Goal: Information Seeking & Learning: Learn about a topic

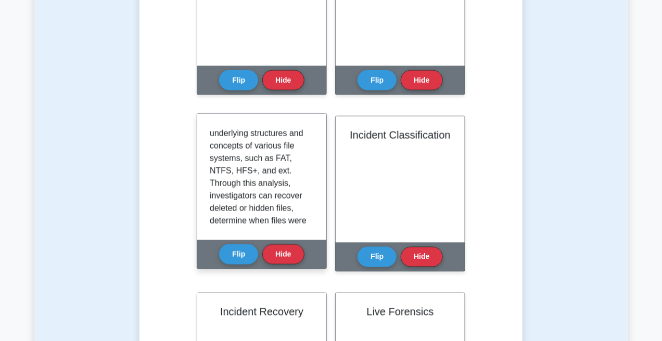
scroll to position [104, 0]
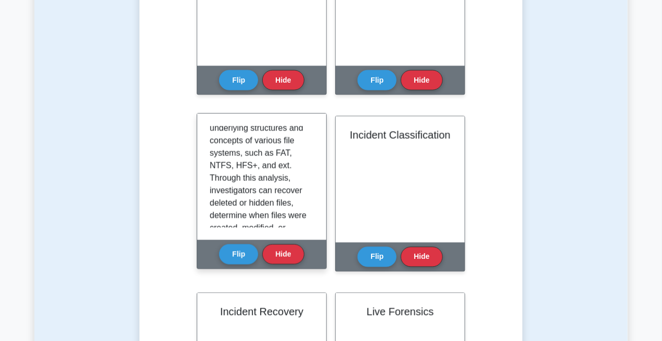
click at [220, 165] on p "File System Forensics is a digital forensic discipline focused on the examinati…" at bounding box center [260, 197] width 100 height 350
copy p "NTFS"
click at [252, 162] on p "File System Forensics is a digital forensic discipline focused on the examinati…" at bounding box center [260, 197] width 100 height 350
click at [236, 166] on p "File System Forensics is a digital forensic discipline focused on the examinati…" at bounding box center [260, 197] width 100 height 350
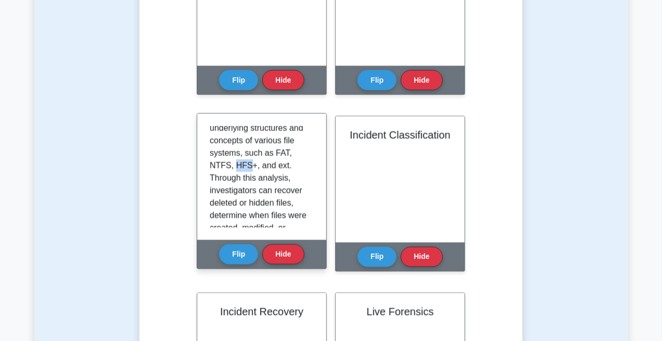
click at [236, 166] on p "File System Forensics is a digital forensic discipline focused on the examinati…" at bounding box center [260, 197] width 100 height 350
copy p "HFS"
click at [246, 170] on p "File System Forensics is a digital forensic discipline focused on the examinati…" at bounding box center [260, 197] width 100 height 350
click at [239, 167] on p "File System Forensics is a digital forensic discipline focused on the examinati…" at bounding box center [260, 197] width 100 height 350
drag, startPoint x: 239, startPoint y: 167, endPoint x: 246, endPoint y: 166, distance: 6.8
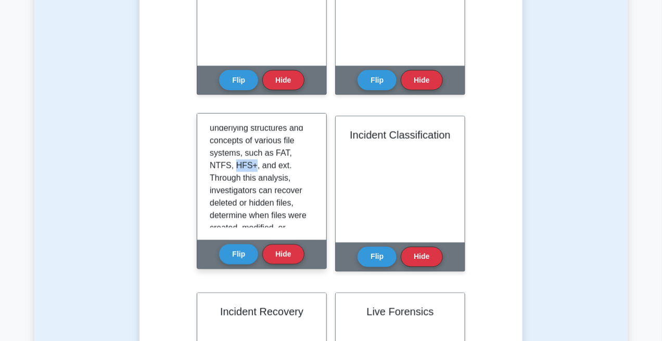
click at [246, 166] on p "File System Forensics is a digital forensic discipline focused on the examinati…" at bounding box center [260, 197] width 100 height 350
copy p "HFS+"
click at [292, 167] on p "File System Forensics is a digital forensic discipline focused on the examinati…" at bounding box center [260, 197] width 100 height 350
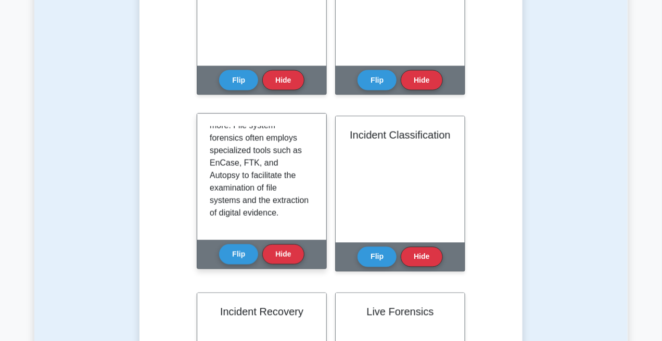
scroll to position [269, 0]
click at [235, 258] on button "Flip" at bounding box center [238, 254] width 39 height 20
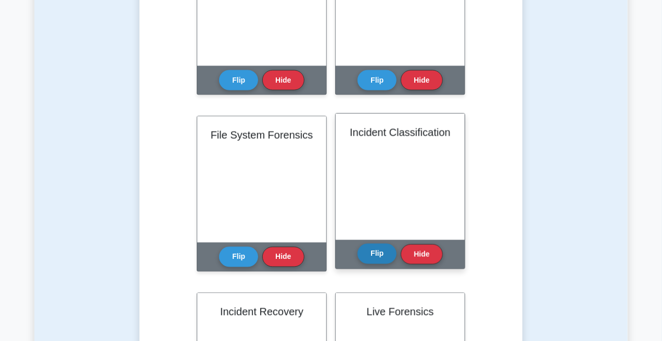
click at [377, 250] on button "Flip" at bounding box center [376, 254] width 39 height 20
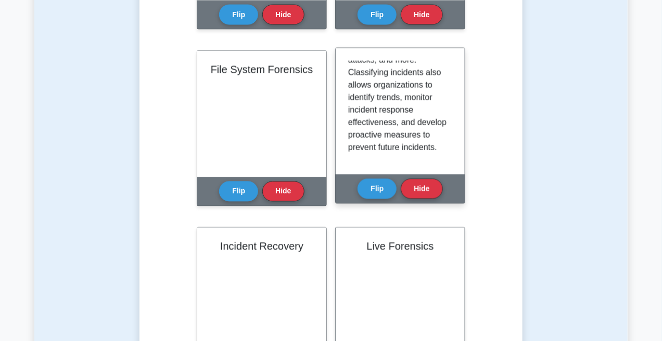
scroll to position [598, 0]
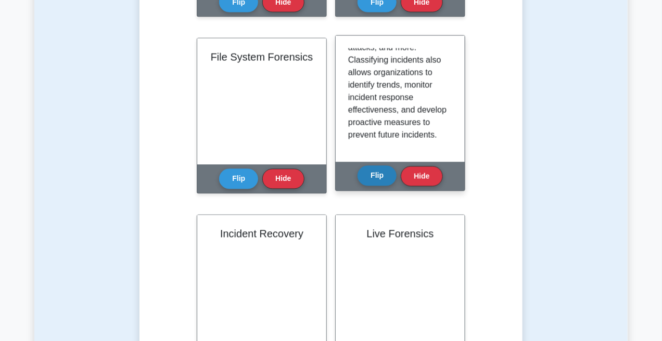
click at [388, 173] on button "Flip" at bounding box center [376, 176] width 39 height 20
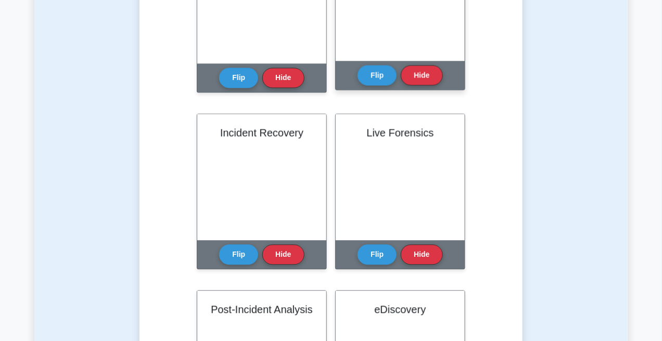
scroll to position [702, 0]
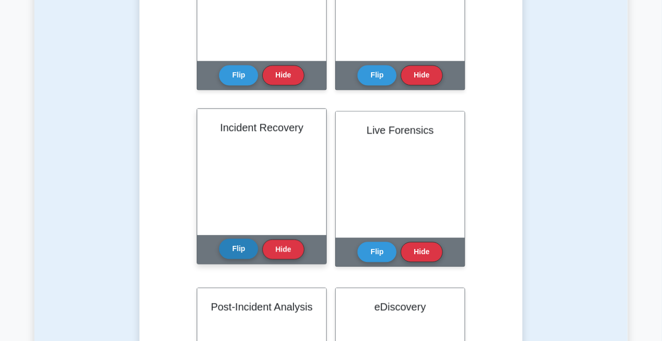
click at [234, 244] on button "Flip" at bounding box center [238, 249] width 39 height 20
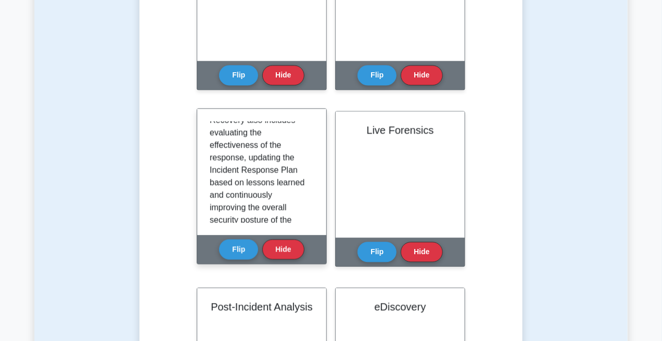
scroll to position [234, 0]
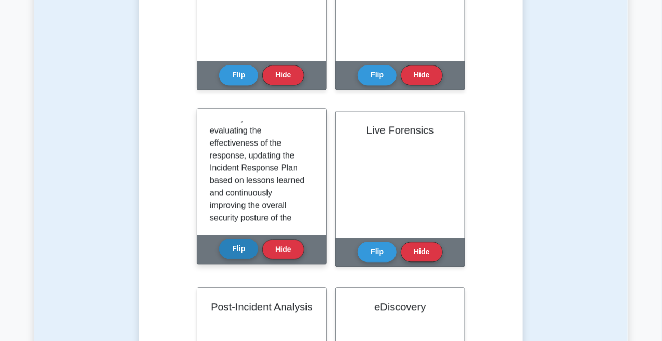
click at [237, 253] on button "Flip" at bounding box center [238, 249] width 39 height 20
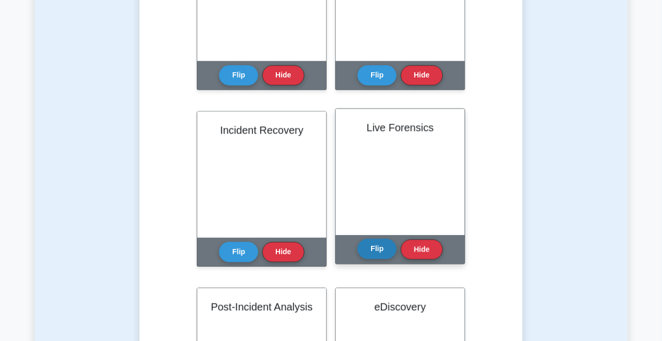
click at [367, 254] on button "Flip" at bounding box center [376, 249] width 39 height 20
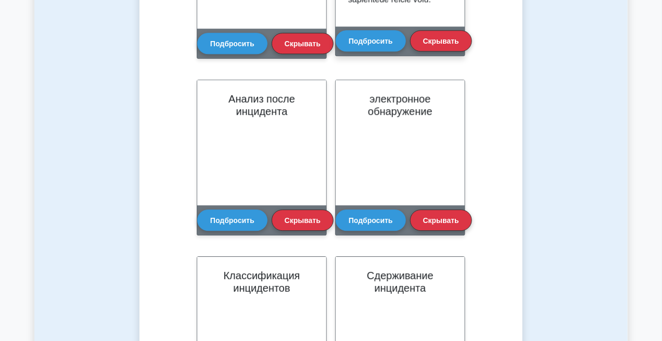
scroll to position [911, 0]
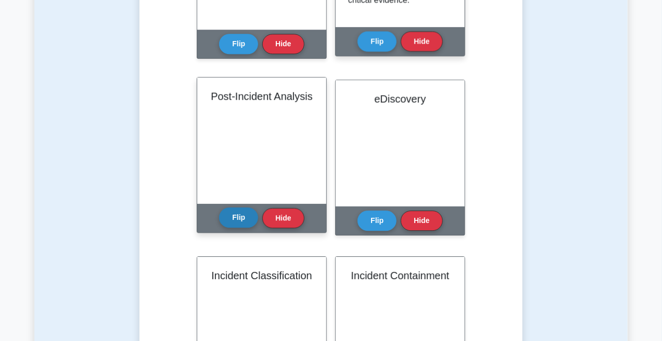
click at [237, 222] on button "Flip" at bounding box center [238, 218] width 39 height 20
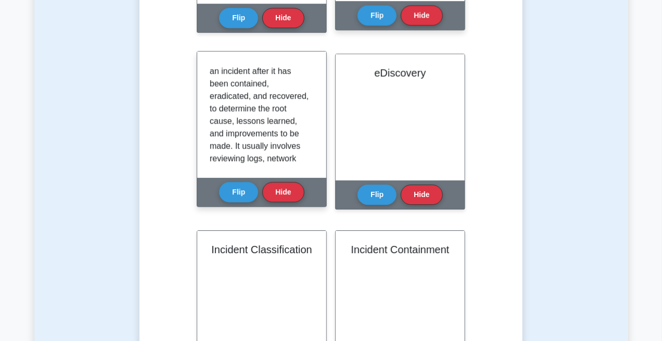
scroll to position [26, 0]
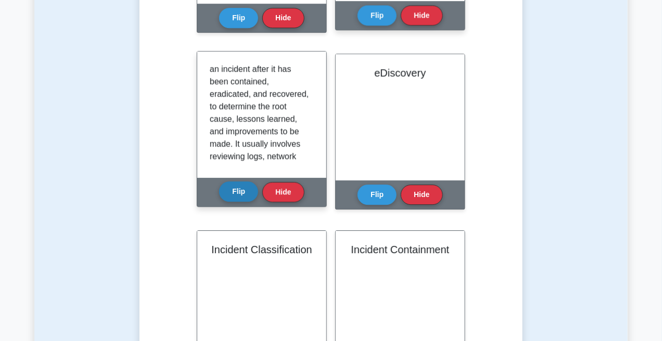
click at [240, 186] on button "Flip" at bounding box center [238, 192] width 39 height 20
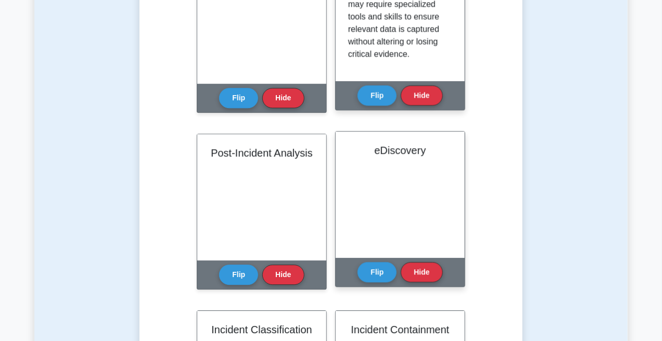
scroll to position [859, 0]
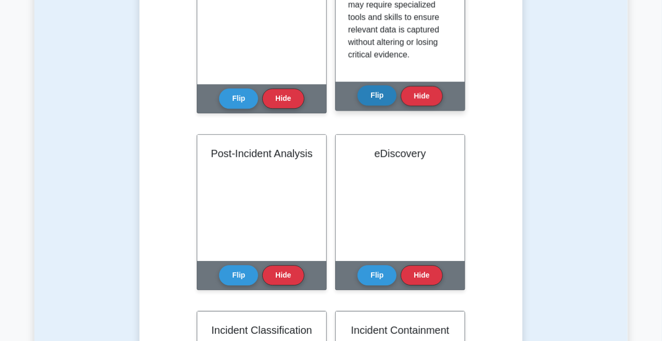
click at [381, 98] on button "Flip" at bounding box center [376, 95] width 39 height 20
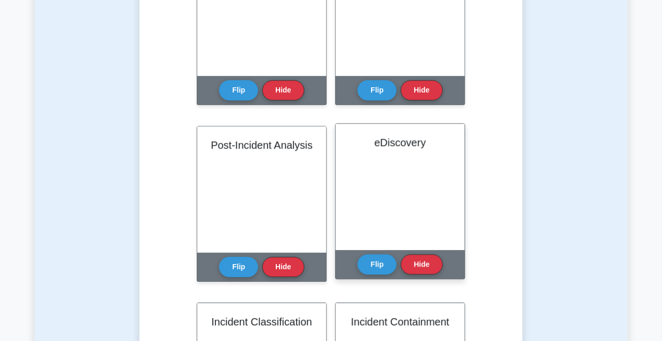
scroll to position [911, 0]
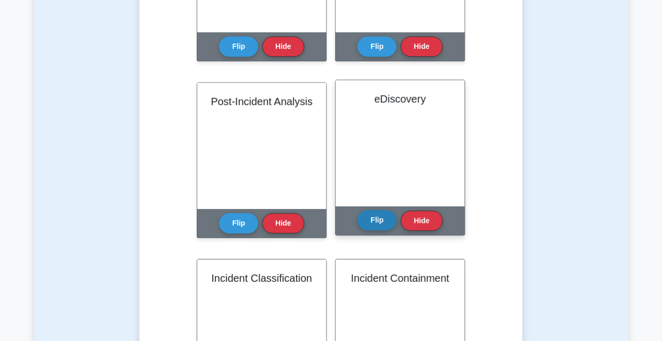
click at [381, 210] on button "Flip" at bounding box center [376, 220] width 39 height 20
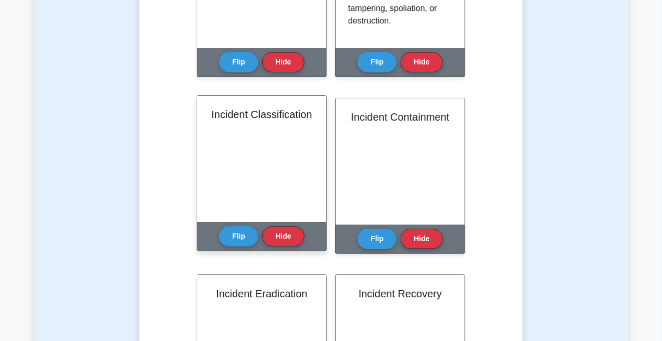
scroll to position [1093, 0]
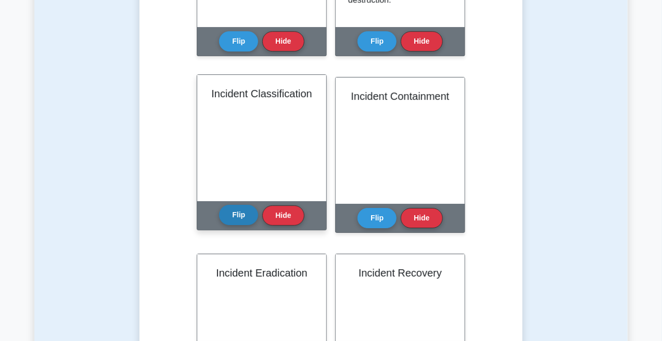
click at [235, 212] on button "Flip" at bounding box center [238, 215] width 39 height 20
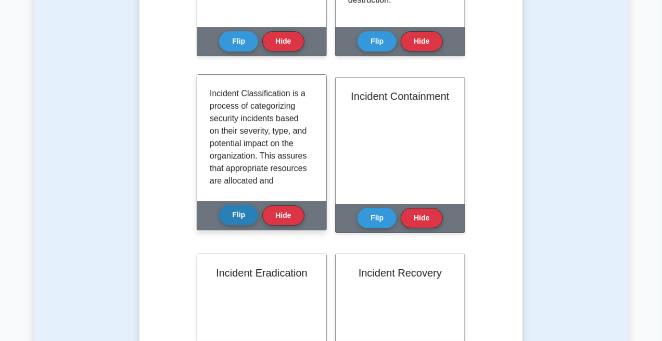
click at [235, 212] on button "Flip" at bounding box center [238, 215] width 39 height 20
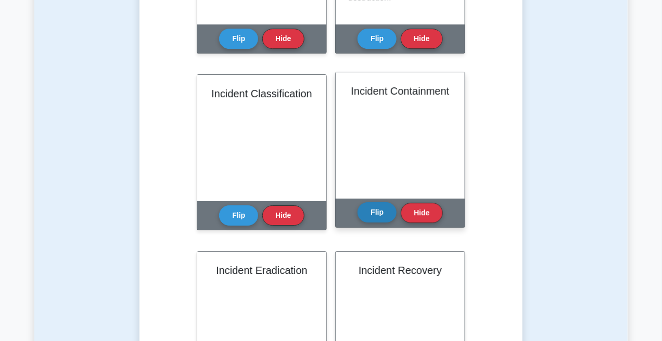
click at [374, 212] on button "Flip" at bounding box center [376, 212] width 39 height 20
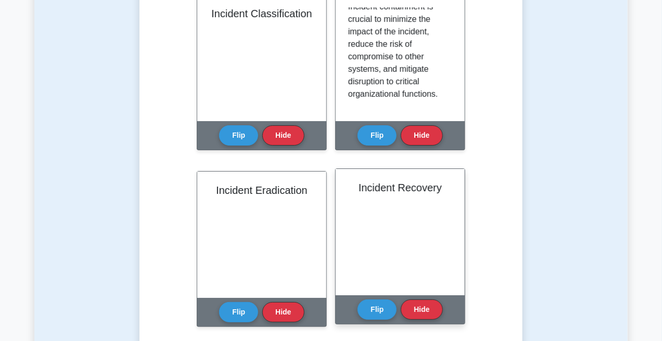
scroll to position [1171, 0]
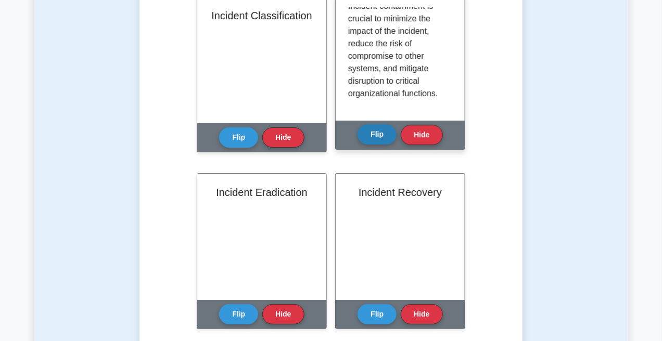
click at [373, 142] on button "Flip" at bounding box center [376, 134] width 39 height 20
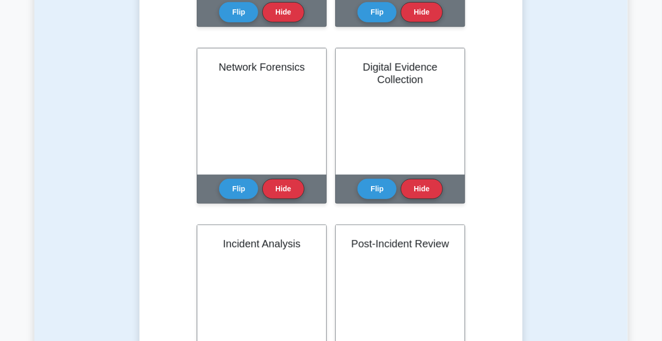
scroll to position [1483, 0]
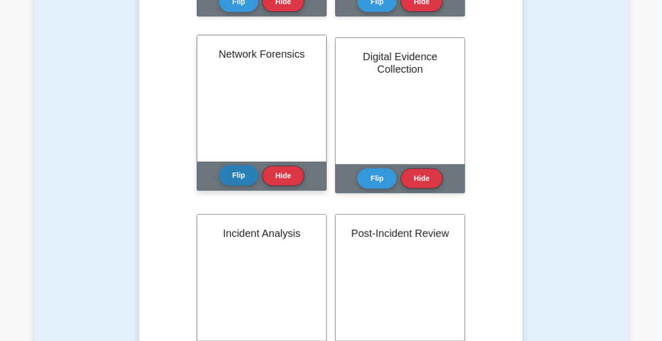
click at [243, 182] on button "Flip" at bounding box center [238, 175] width 39 height 20
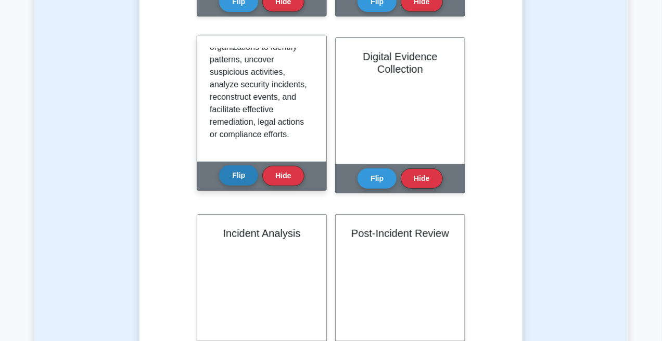
click at [241, 172] on button "Flip" at bounding box center [238, 175] width 39 height 20
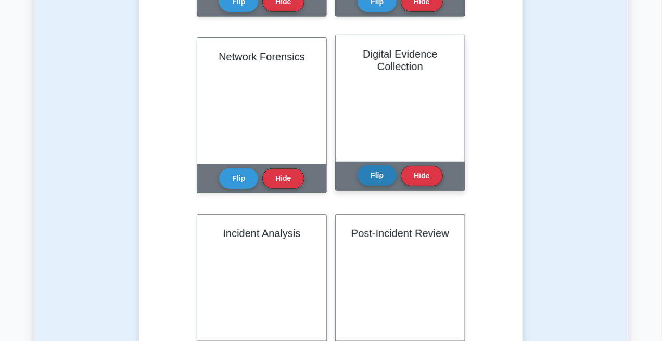
click at [377, 176] on button "Flip" at bounding box center [376, 175] width 39 height 20
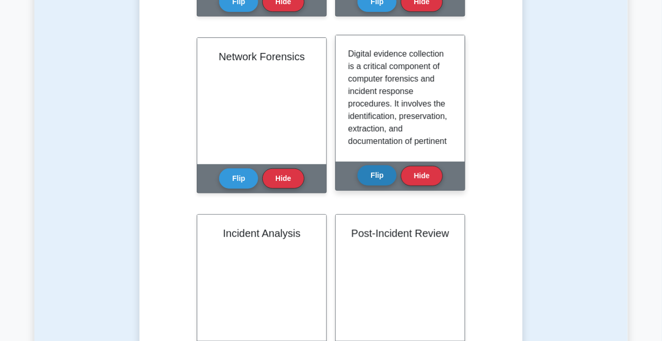
click at [376, 176] on button "Flip" at bounding box center [376, 175] width 39 height 20
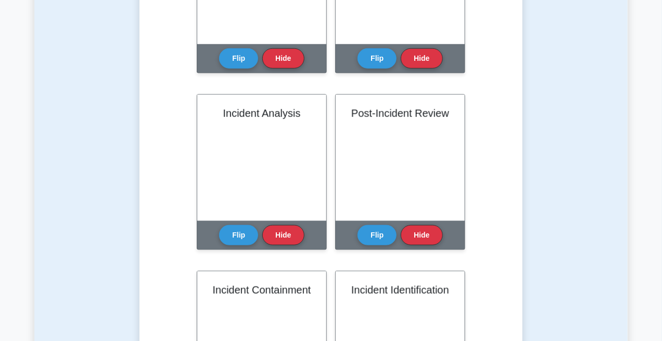
scroll to position [1614, 0]
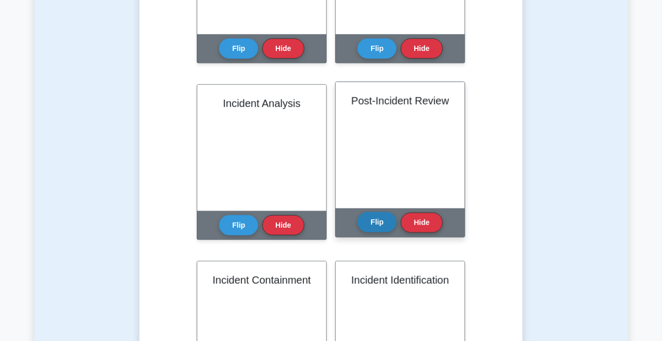
click at [385, 216] on button "Flip" at bounding box center [376, 222] width 39 height 20
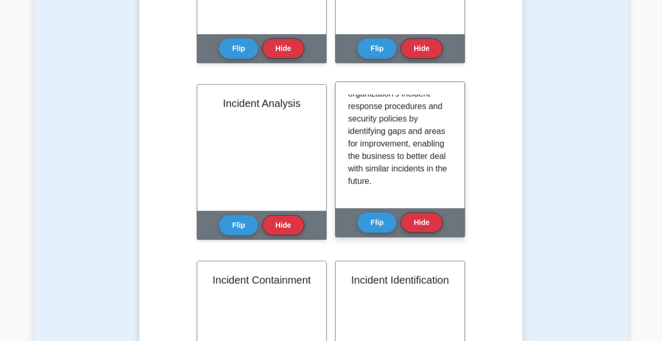
scroll to position [312, 0]
click at [388, 215] on button "Flip" at bounding box center [376, 222] width 39 height 20
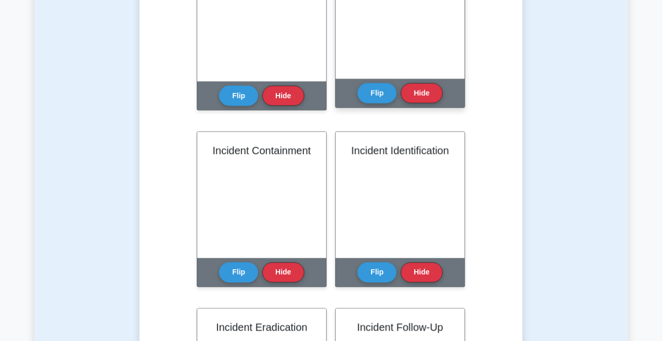
scroll to position [1744, 0]
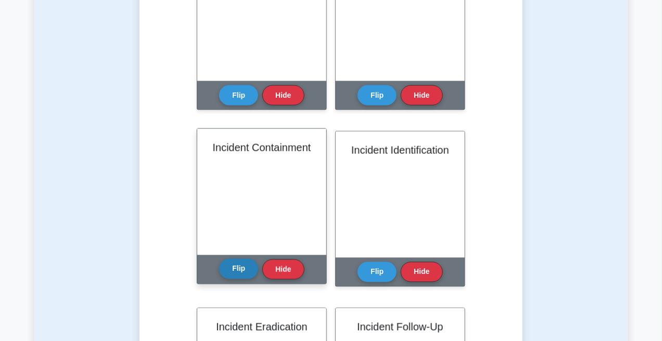
click at [245, 265] on button "Flip" at bounding box center [238, 269] width 39 height 20
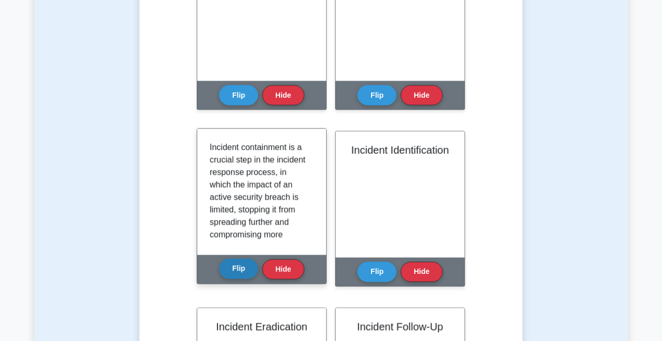
click at [244, 265] on button "Flip" at bounding box center [238, 269] width 39 height 20
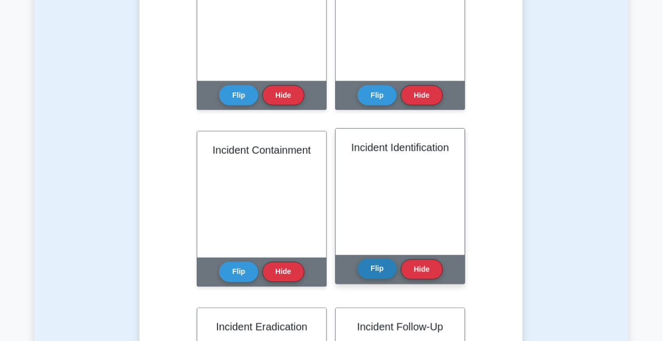
click at [385, 276] on button "Flip" at bounding box center [376, 269] width 39 height 20
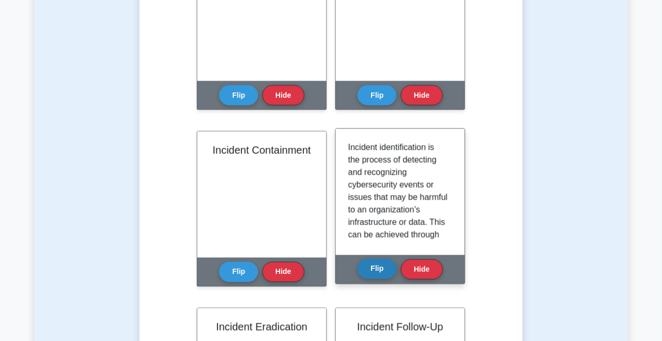
click at [383, 276] on button "Flip" at bounding box center [376, 269] width 39 height 20
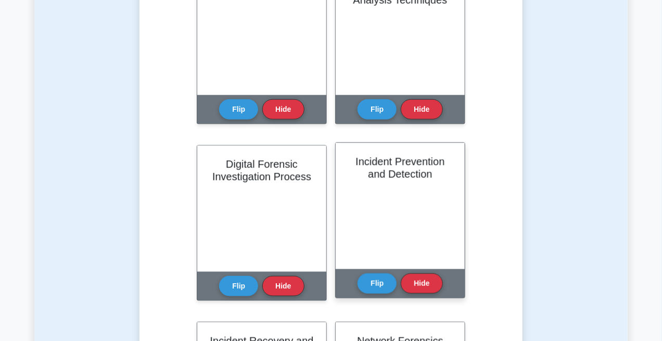
scroll to position [2966, 0]
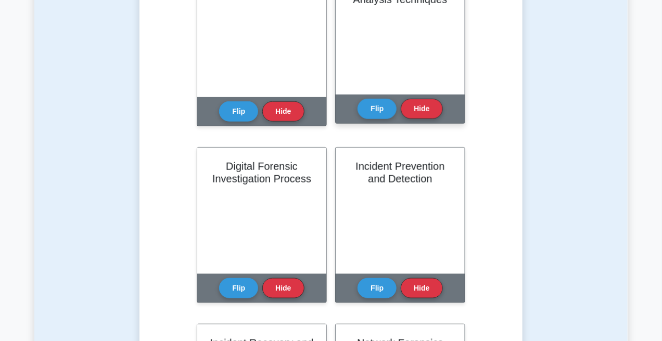
click at [385, 122] on div "Flip Hide" at bounding box center [399, 109] width 85 height 29
click at [380, 116] on button "Flip" at bounding box center [376, 108] width 39 height 20
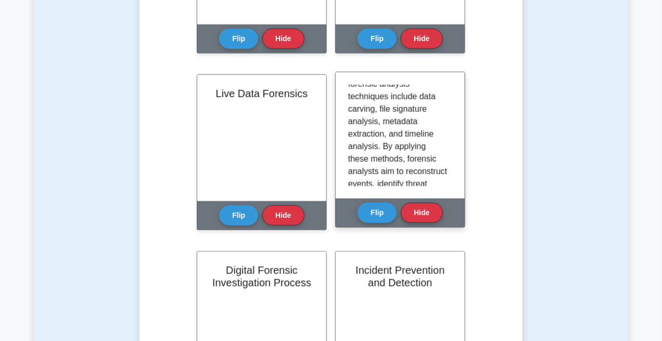
scroll to position [331, 0]
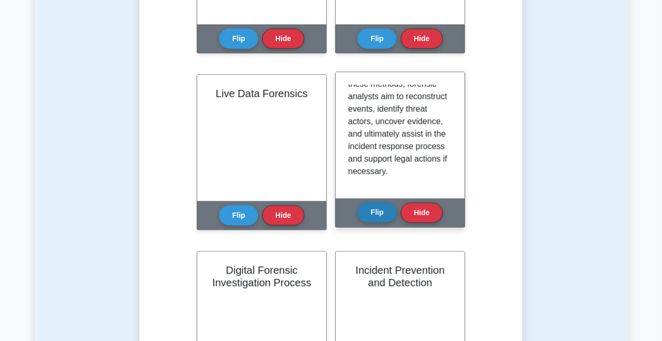
click at [369, 210] on button "Flip" at bounding box center [376, 212] width 39 height 20
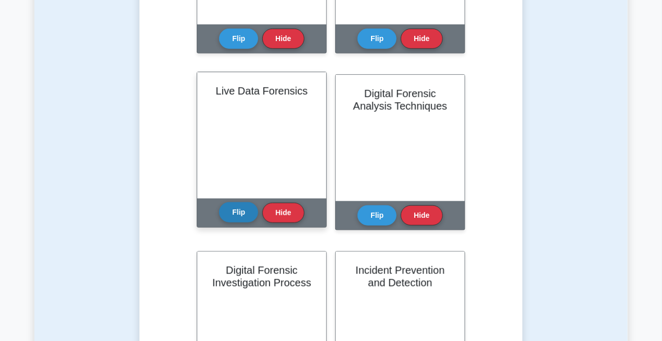
click at [240, 213] on button "Flip" at bounding box center [238, 212] width 39 height 20
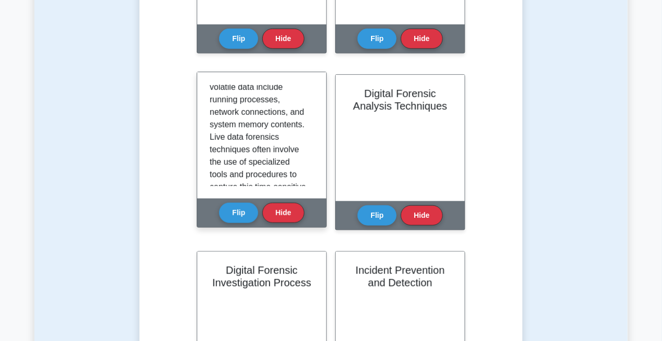
scroll to position [99, 0]
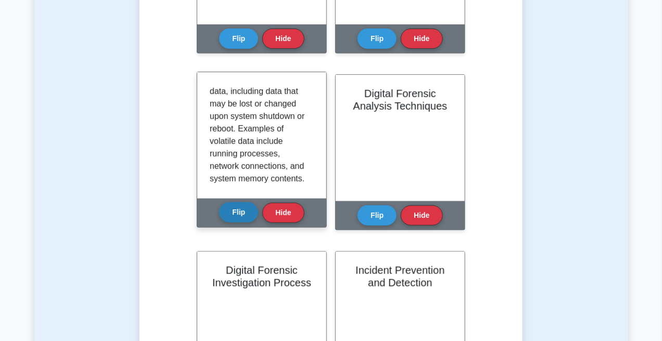
click at [236, 210] on button "Flip" at bounding box center [238, 212] width 39 height 20
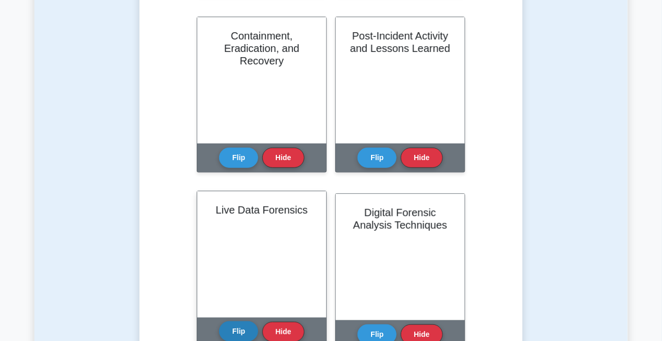
scroll to position [2706, 0]
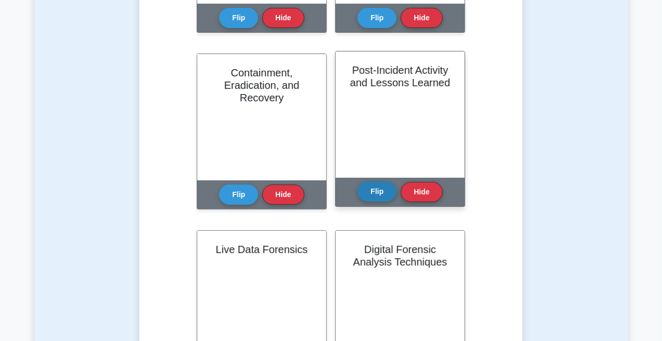
click at [389, 188] on button "Flip" at bounding box center [376, 192] width 39 height 20
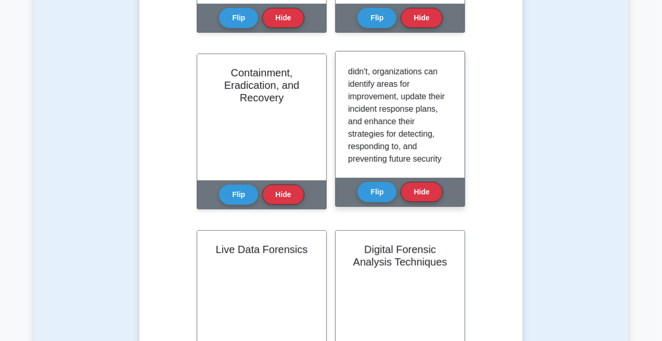
scroll to position [306, 0]
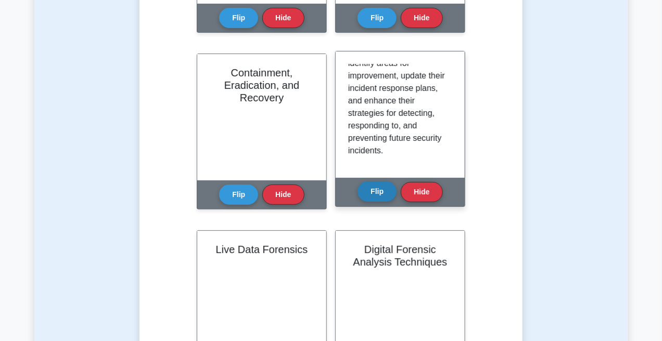
click at [381, 188] on button "Flip" at bounding box center [376, 192] width 39 height 20
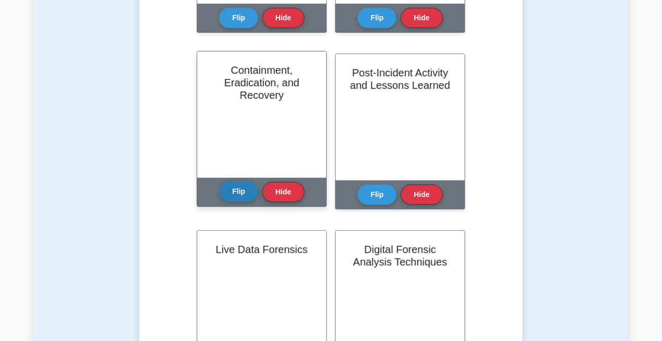
click at [229, 189] on button "Flip" at bounding box center [238, 192] width 39 height 20
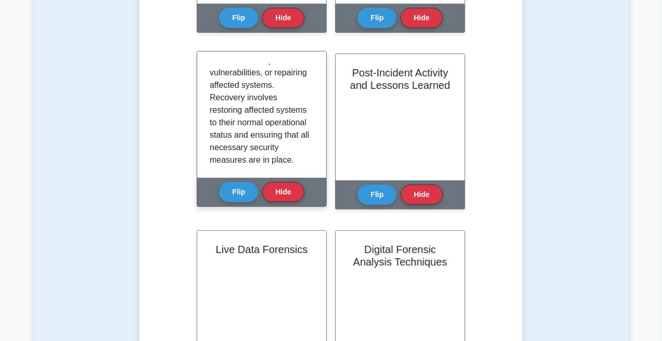
scroll to position [286, 0]
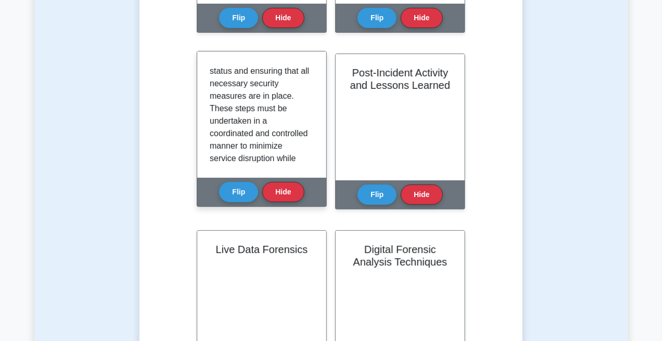
drag, startPoint x: 225, startPoint y: 191, endPoint x: 274, endPoint y: 151, distance: 63.2
click at [225, 192] on button "Flip" at bounding box center [238, 192] width 39 height 20
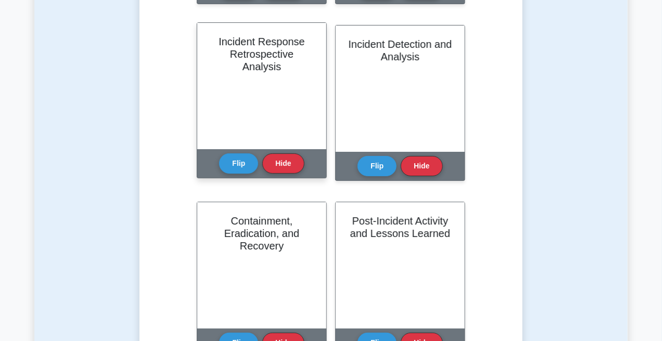
scroll to position [2550, 0]
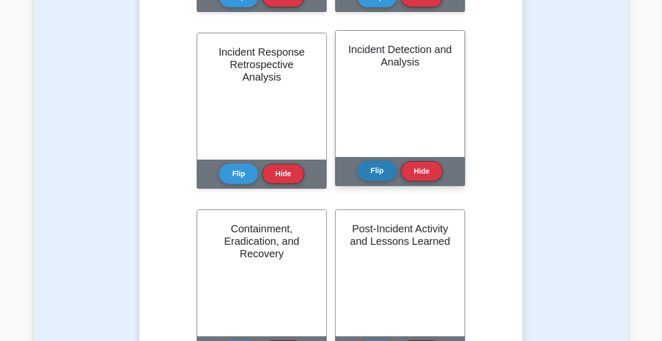
click at [381, 168] on button "Flip" at bounding box center [376, 171] width 39 height 20
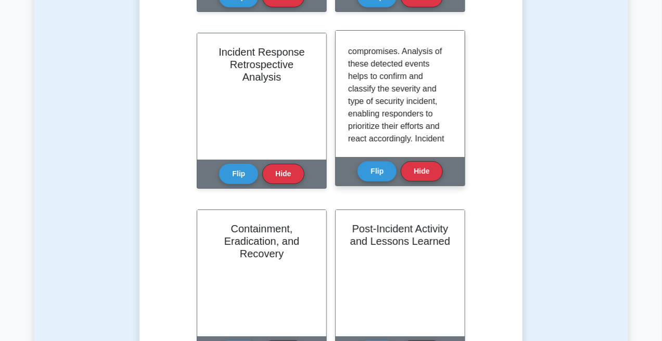
scroll to position [208, 0]
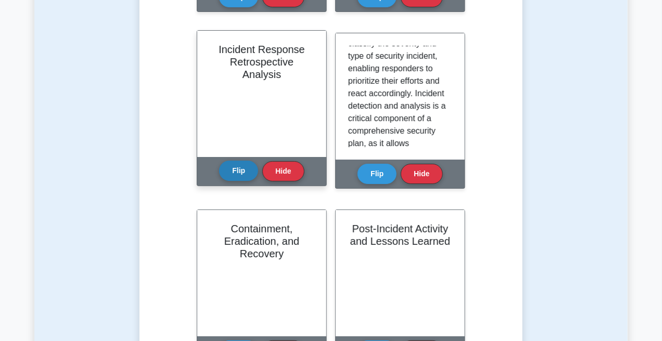
click at [238, 165] on button "Flip" at bounding box center [238, 171] width 39 height 20
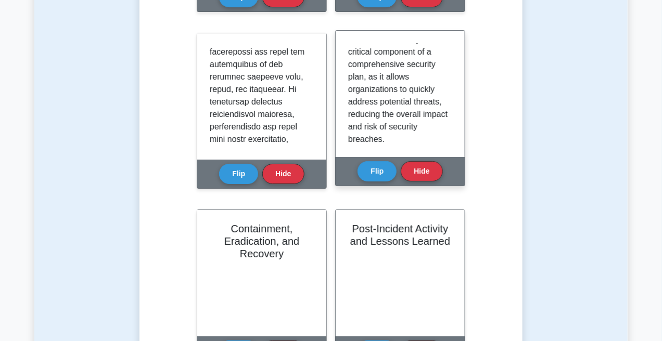
scroll to position [306, 0]
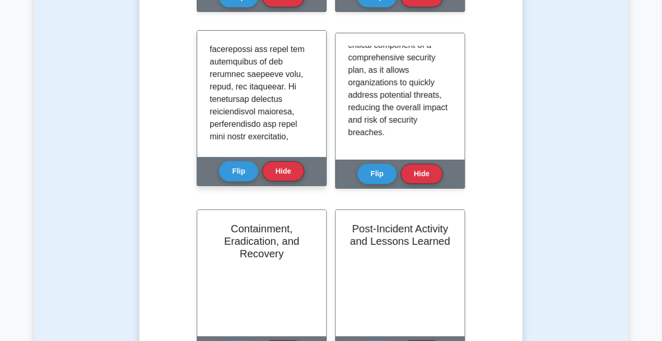
drag, startPoint x: 239, startPoint y: 171, endPoint x: 265, endPoint y: 157, distance: 29.6
click at [239, 171] on button "Flip" at bounding box center [238, 171] width 39 height 20
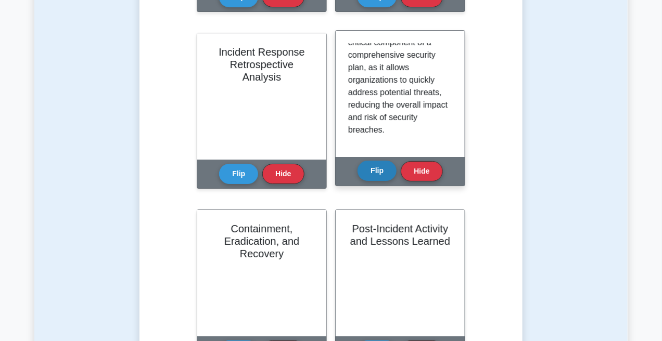
click at [374, 171] on button "Flip" at bounding box center [376, 171] width 39 height 20
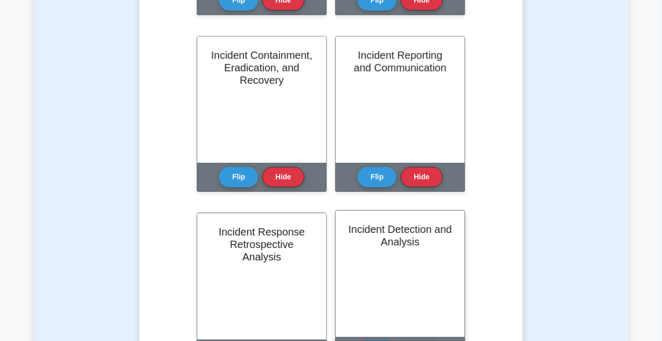
scroll to position [2367, 0]
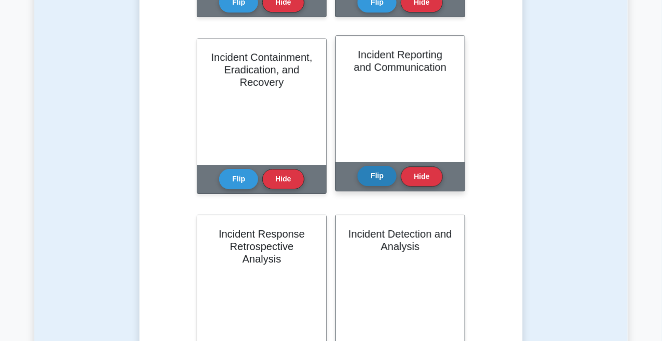
click at [373, 174] on button "Flip" at bounding box center [376, 176] width 39 height 20
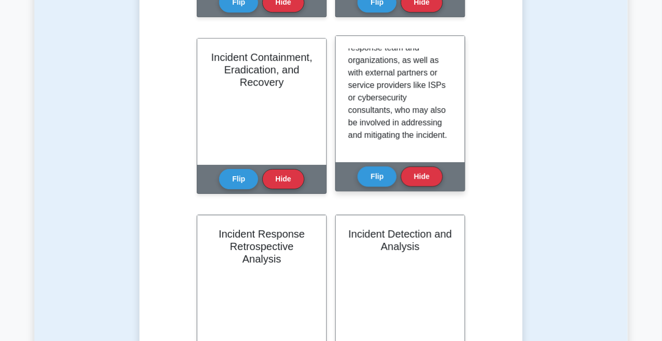
scroll to position [419, 0]
click at [379, 171] on button "Flip" at bounding box center [376, 176] width 39 height 20
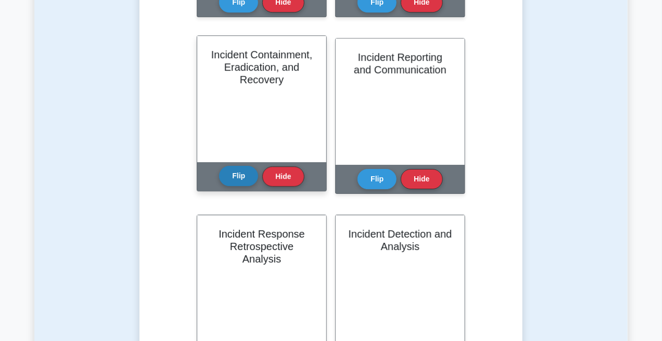
click at [242, 172] on button "Flip" at bounding box center [238, 176] width 39 height 20
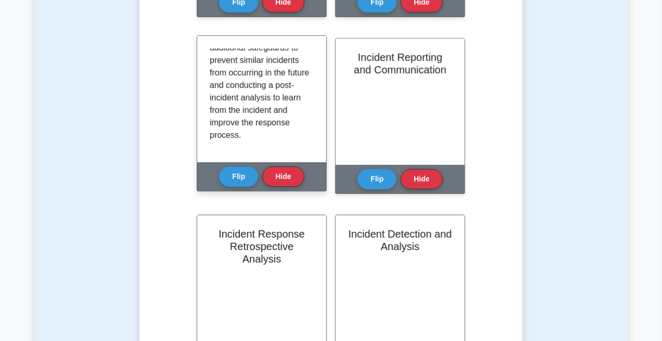
scroll to position [444, 0]
click at [231, 177] on button "Flip" at bounding box center [238, 176] width 39 height 20
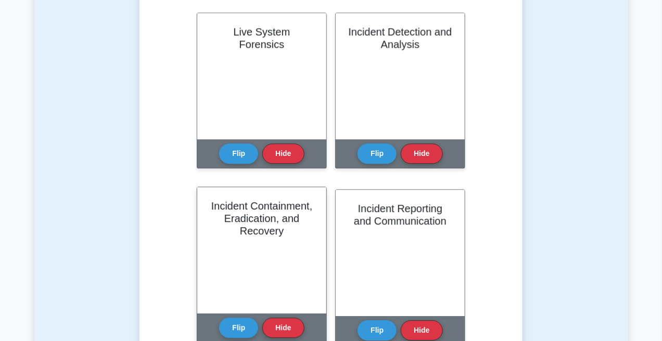
scroll to position [2211, 0]
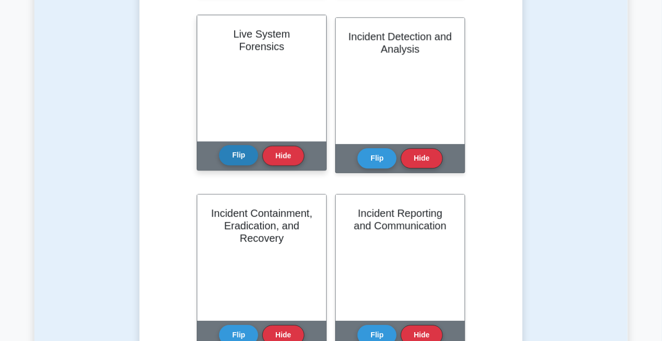
click at [251, 153] on button "Flip" at bounding box center [238, 155] width 39 height 20
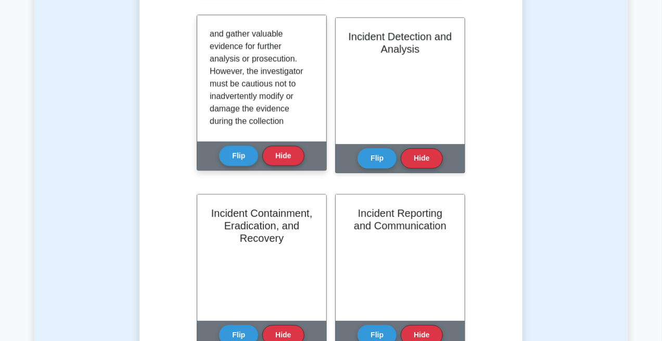
scroll to position [338, 0]
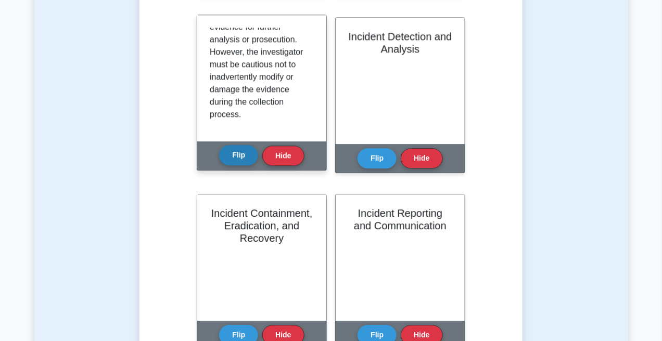
click at [234, 156] on button "Flip" at bounding box center [238, 155] width 39 height 20
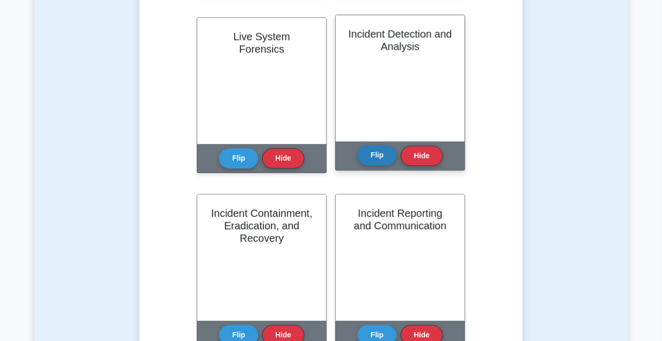
click at [380, 152] on button "Flip" at bounding box center [376, 155] width 39 height 20
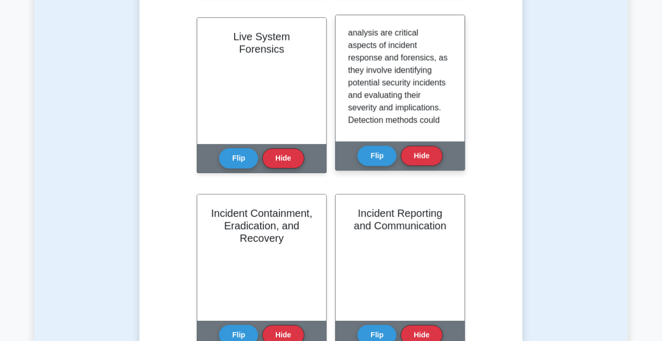
scroll to position [0, 0]
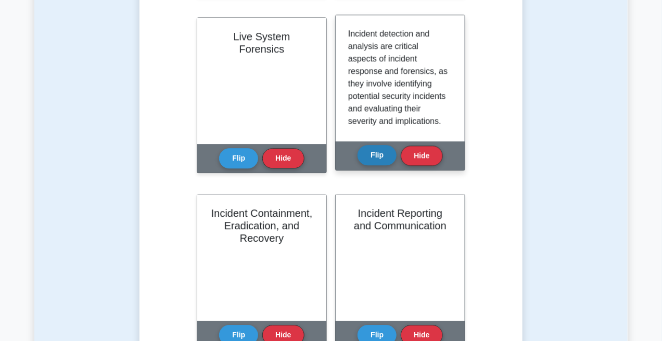
click at [381, 153] on button "Flip" at bounding box center [376, 155] width 39 height 20
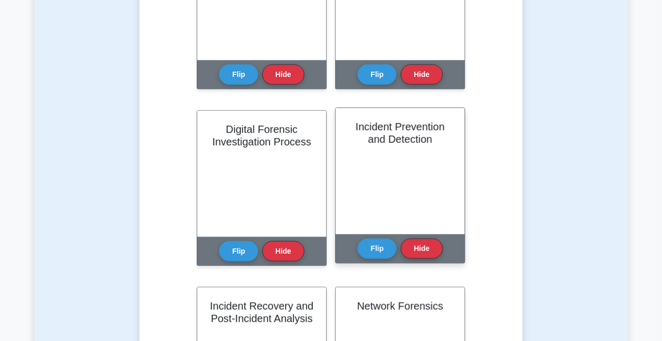
scroll to position [3044, 0]
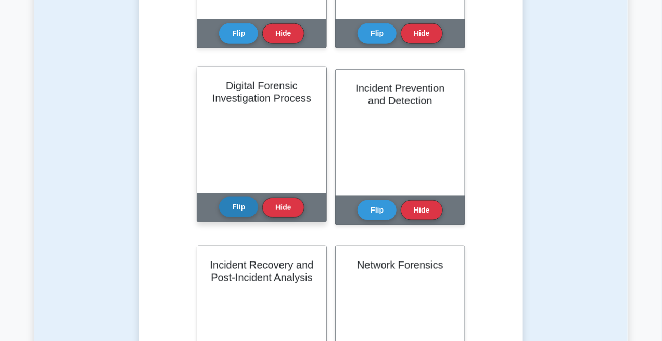
click at [242, 204] on button "Flip" at bounding box center [238, 207] width 39 height 20
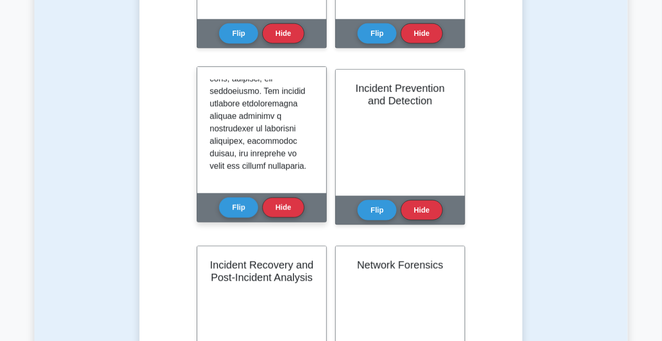
scroll to position [544, 0]
click at [229, 204] on button "Flip" at bounding box center [238, 207] width 39 height 20
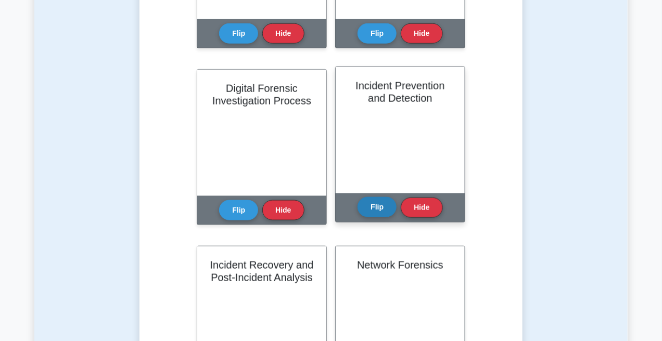
click at [385, 202] on button "Flip" at bounding box center [376, 207] width 39 height 20
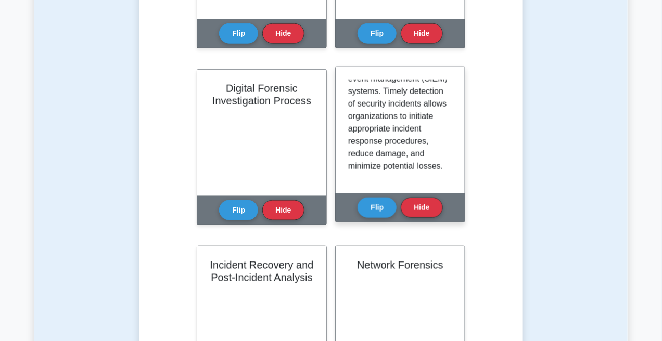
scroll to position [431, 0]
click at [380, 206] on button "Flip" at bounding box center [376, 207] width 39 height 20
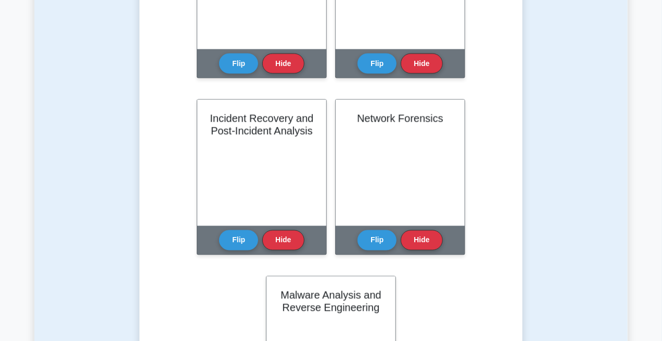
scroll to position [3200, 0]
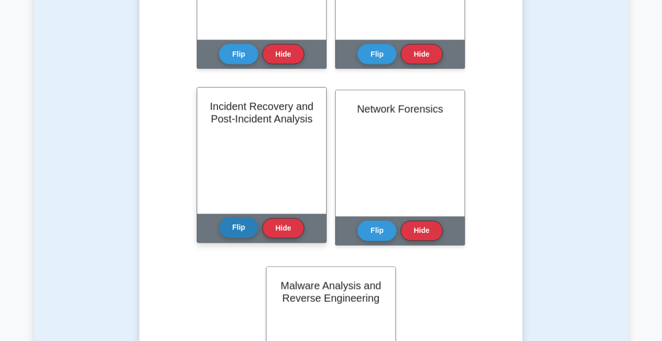
click at [234, 227] on button "Flip" at bounding box center [238, 228] width 39 height 20
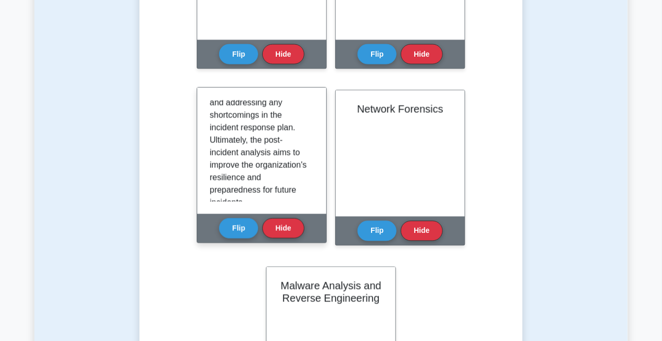
scroll to position [444, 0]
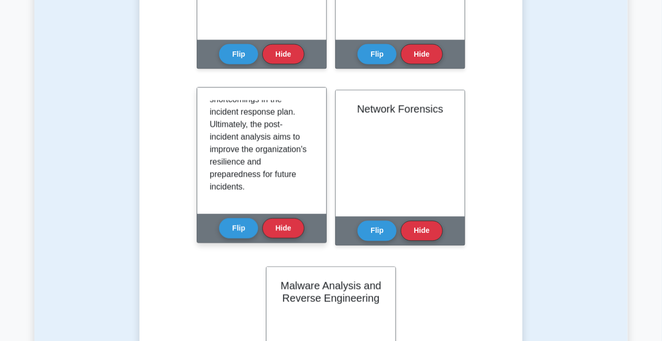
drag, startPoint x: 235, startPoint y: 225, endPoint x: 247, endPoint y: 217, distance: 14.6
click at [236, 224] on button "Flip" at bounding box center [238, 229] width 39 height 20
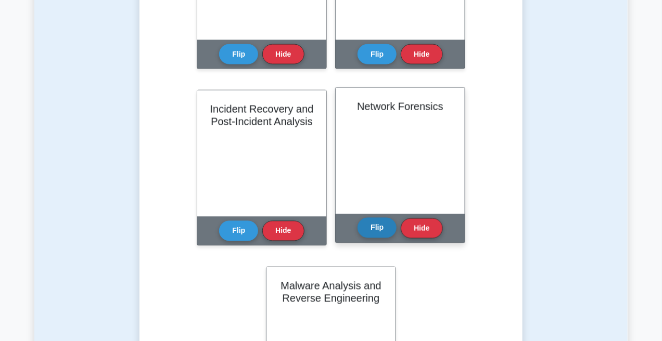
click at [371, 227] on button "Flip" at bounding box center [376, 228] width 39 height 20
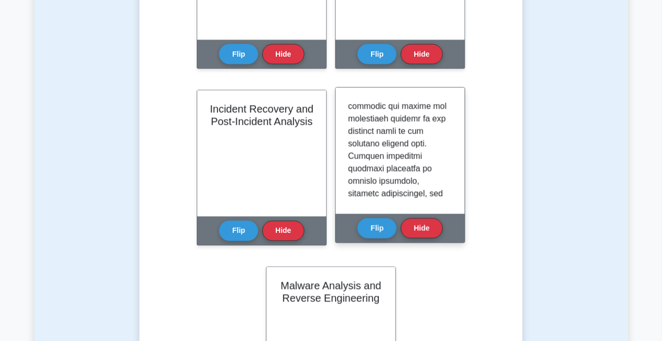
scroll to position [531, 0]
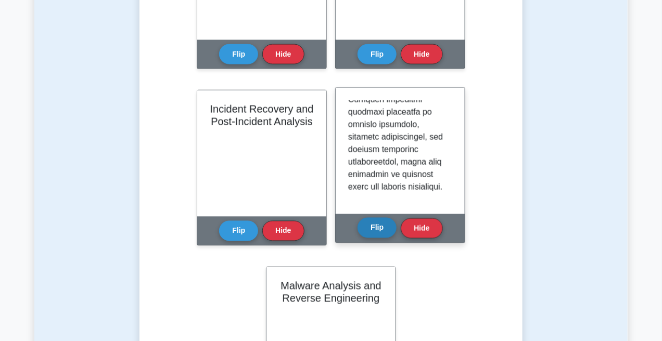
click at [376, 233] on button "Flip" at bounding box center [376, 228] width 39 height 20
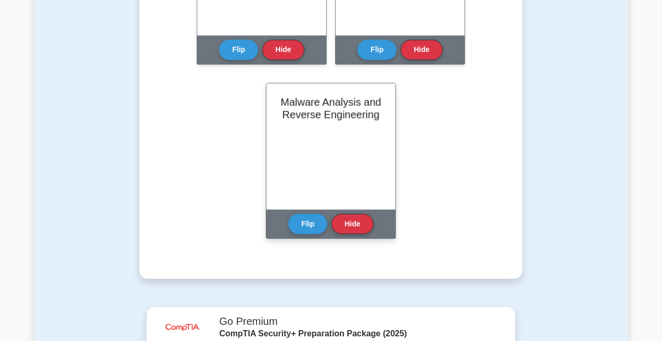
scroll to position [3382, 0]
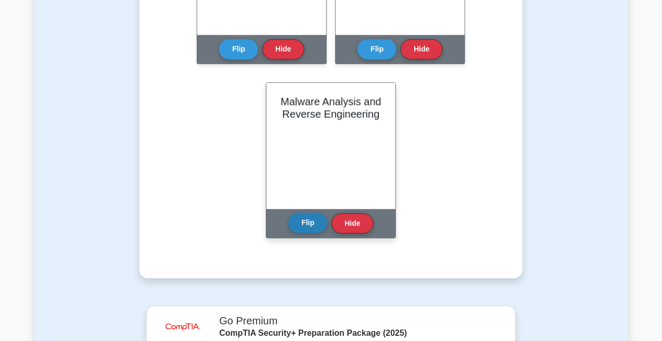
click at [297, 221] on button "Flip" at bounding box center [307, 223] width 39 height 20
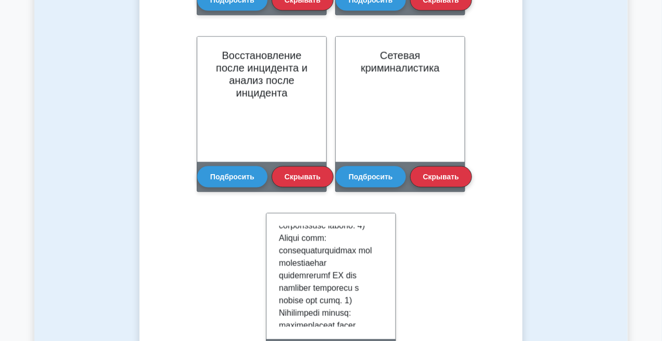
scroll to position [3239, 0]
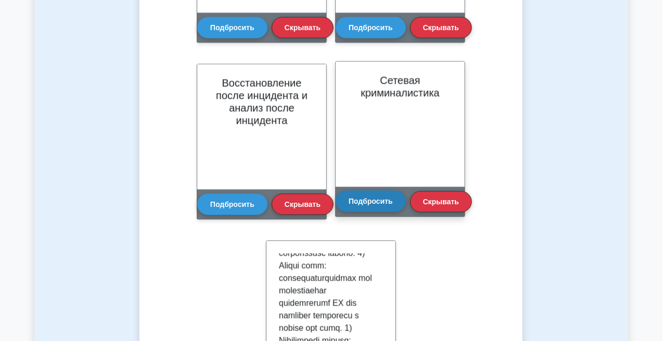
click at [389, 202] on font "Подбросить" at bounding box center [371, 202] width 44 height 8
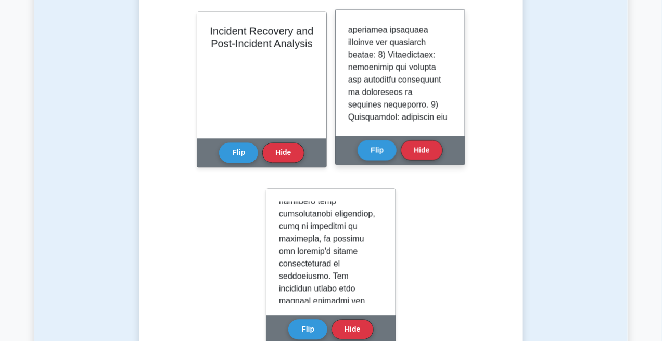
scroll to position [185, 0]
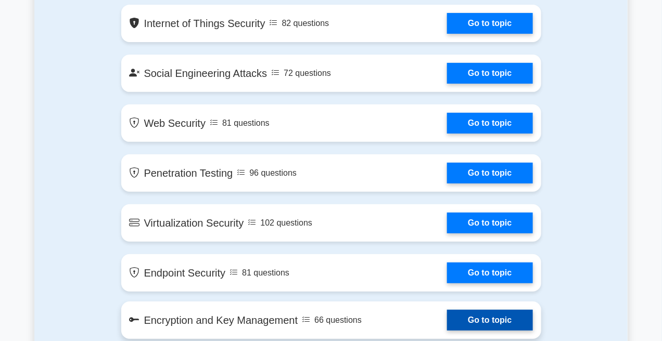
scroll to position [1379, 0]
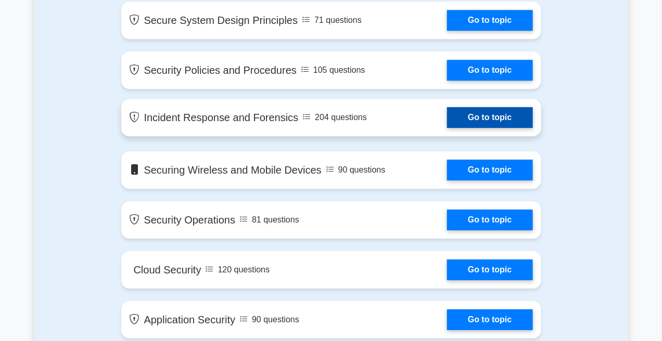
scroll to position [970, 0]
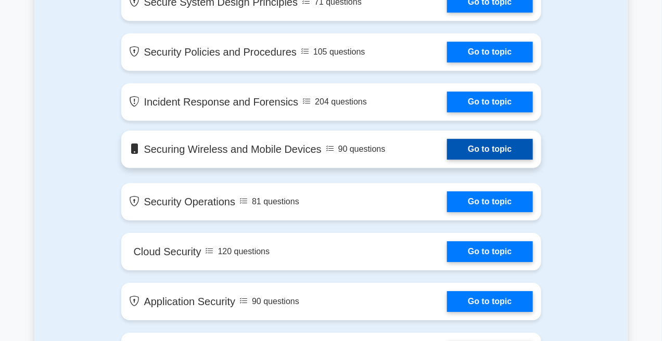
click at [447, 139] on link "Go to topic" at bounding box center [489, 149] width 85 height 21
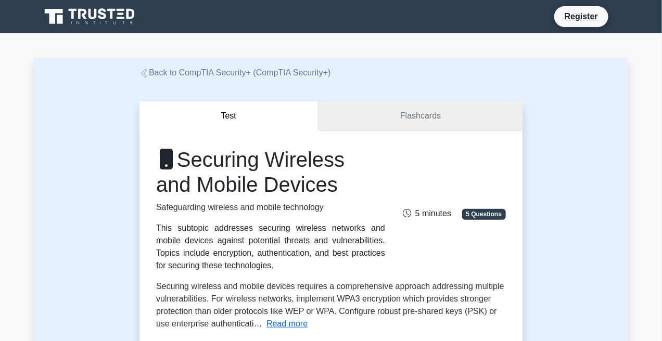
click at [386, 109] on link "Flashcards" at bounding box center [420, 116] width 204 height 30
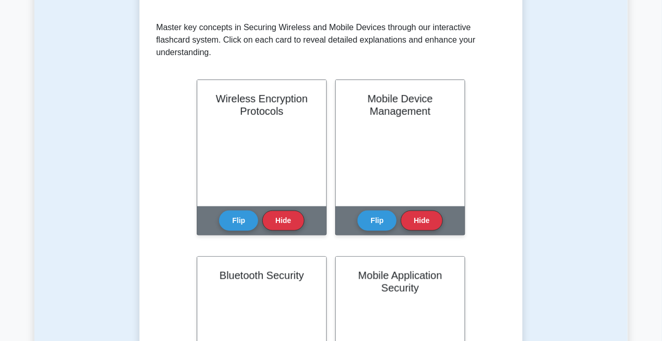
scroll to position [234, 0]
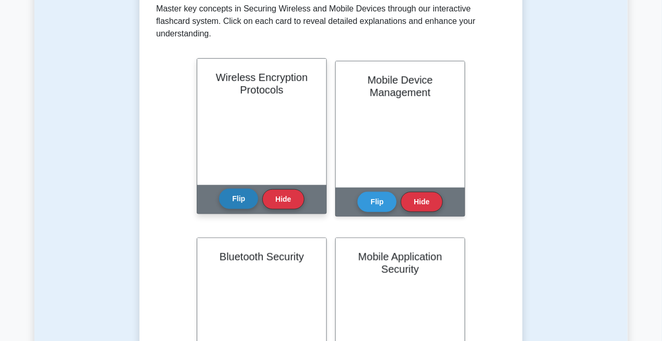
click at [241, 189] on button "Flip" at bounding box center [238, 199] width 39 height 20
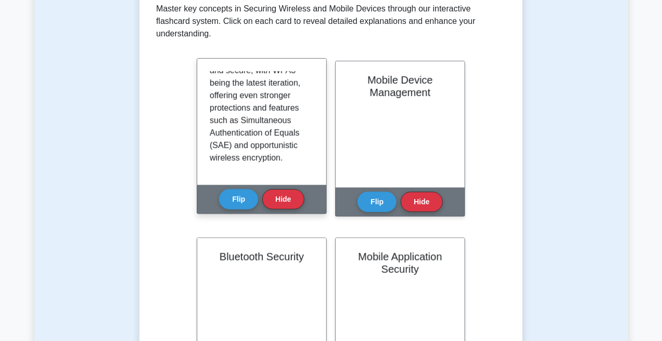
scroll to position [344, 0]
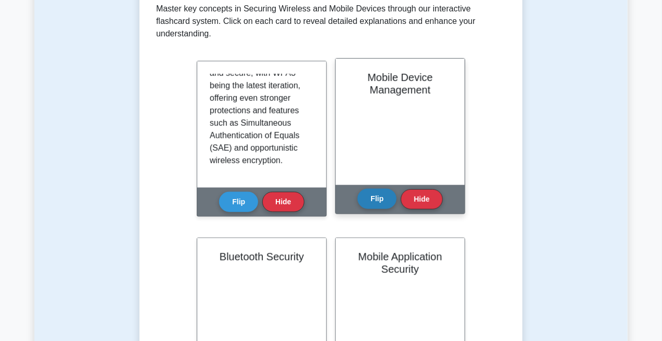
click at [370, 189] on button "Flip" at bounding box center [376, 199] width 39 height 20
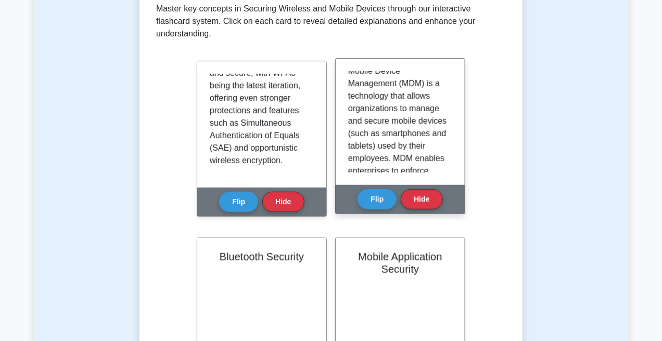
scroll to position [0, 0]
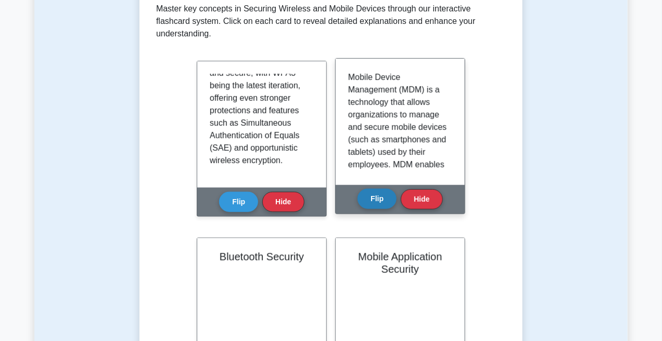
click at [379, 189] on button "Flip" at bounding box center [376, 199] width 39 height 20
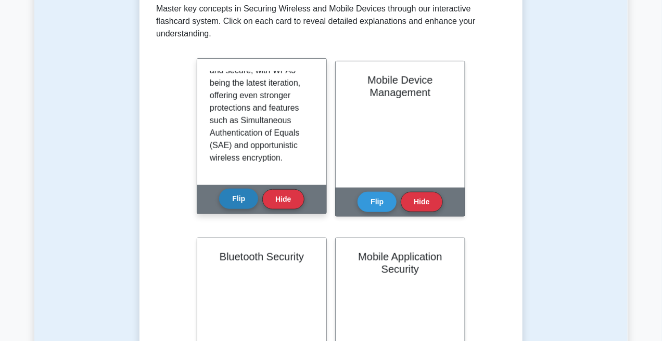
click at [249, 189] on button "Flip" at bounding box center [238, 199] width 39 height 20
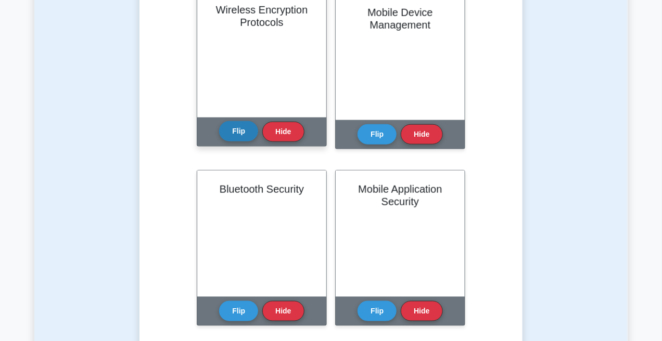
scroll to position [338, 0]
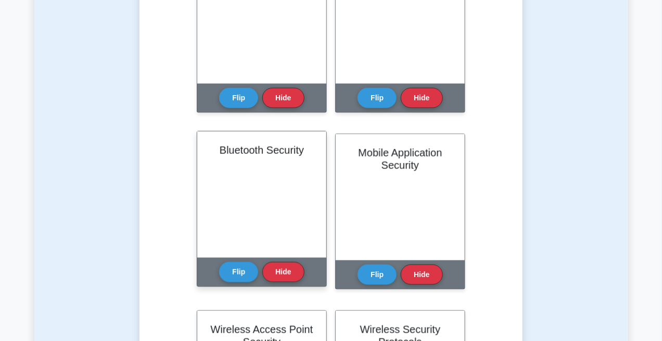
drag, startPoint x: 239, startPoint y: 251, endPoint x: 243, endPoint y: 236, distance: 16.2
click at [239, 262] on button "Flip" at bounding box center [238, 272] width 39 height 20
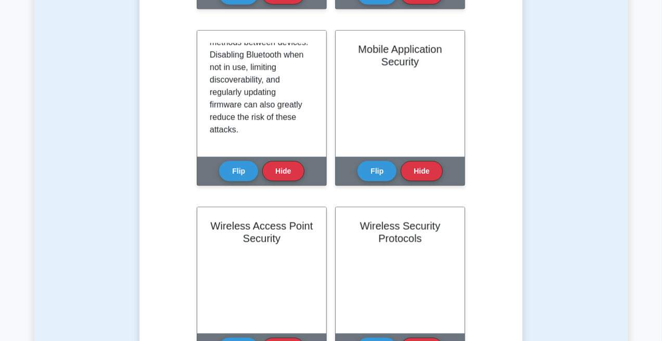
scroll to position [442, 0]
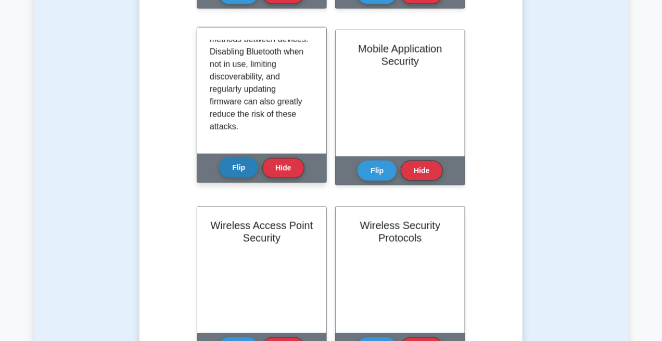
click at [245, 158] on button "Flip" at bounding box center [238, 168] width 39 height 20
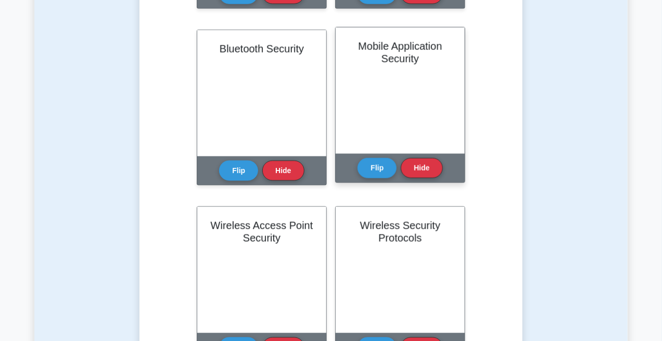
click at [357, 144] on div "Mobile Application Security Flip Hide" at bounding box center [400, 105] width 130 height 156
click at [372, 158] on button "Flip" at bounding box center [376, 168] width 39 height 20
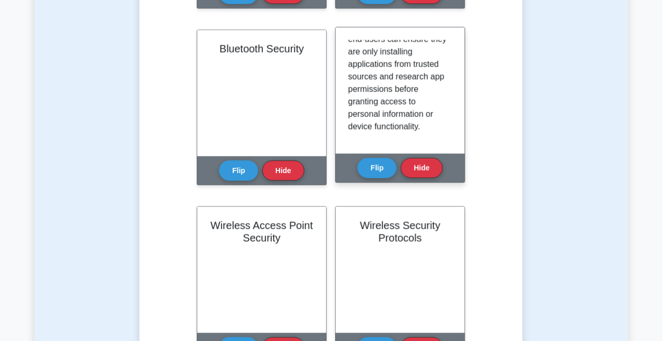
scroll to position [319, 0]
click at [372, 158] on button "Flip" at bounding box center [376, 168] width 39 height 20
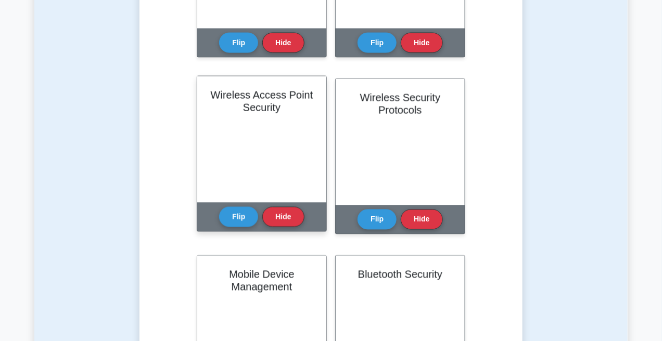
scroll to position [572, 0]
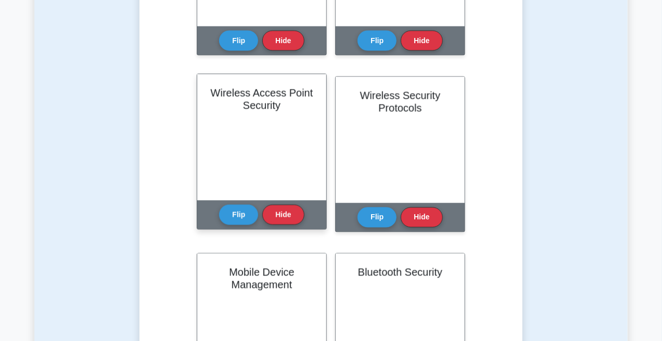
drag, startPoint x: 233, startPoint y: 199, endPoint x: 236, endPoint y: 182, distance: 17.5
click at [234, 205] on button "Flip" at bounding box center [238, 215] width 39 height 20
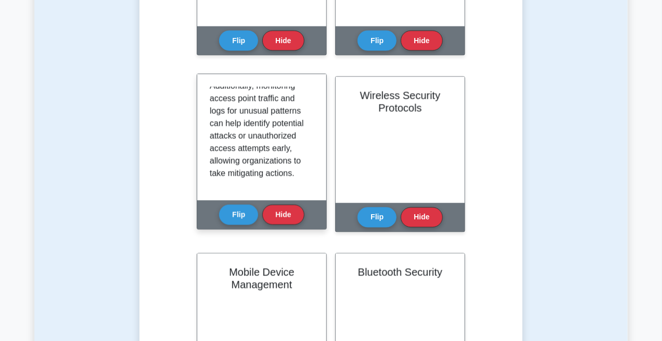
scroll to position [269, 0]
click at [238, 204] on button "Flip" at bounding box center [238, 214] width 39 height 20
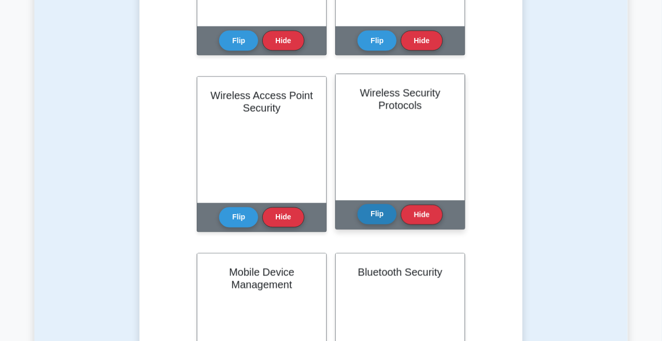
click at [372, 204] on button "Flip" at bounding box center [376, 214] width 39 height 20
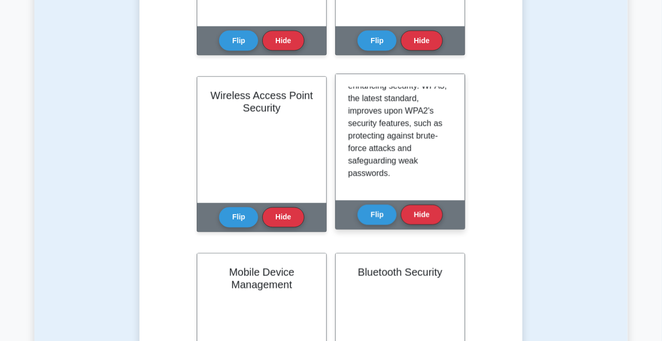
scroll to position [344, 0]
click at [369, 207] on button "Flip" at bounding box center [376, 214] width 39 height 20
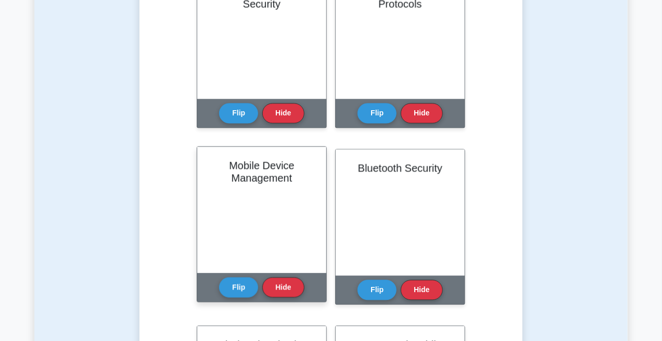
scroll to position [754, 0]
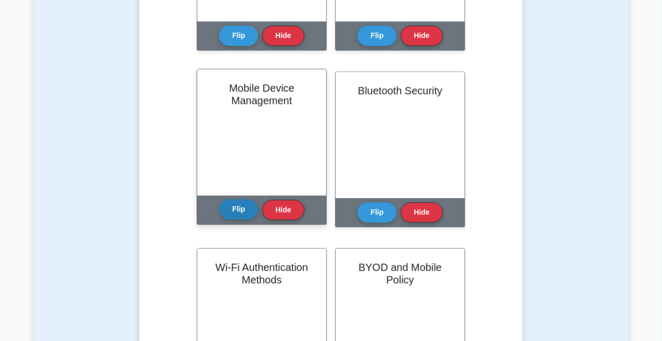
click at [246, 200] on button "Flip" at bounding box center [238, 209] width 39 height 20
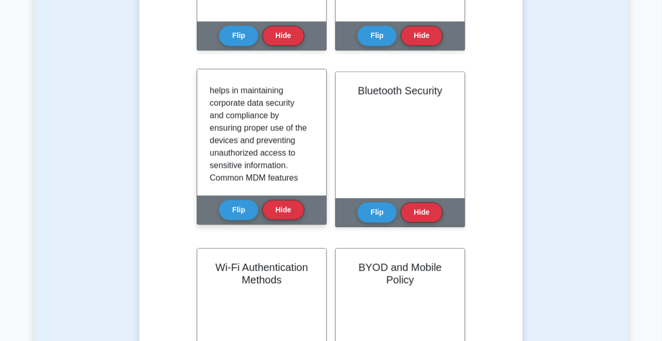
scroll to position [182, 0]
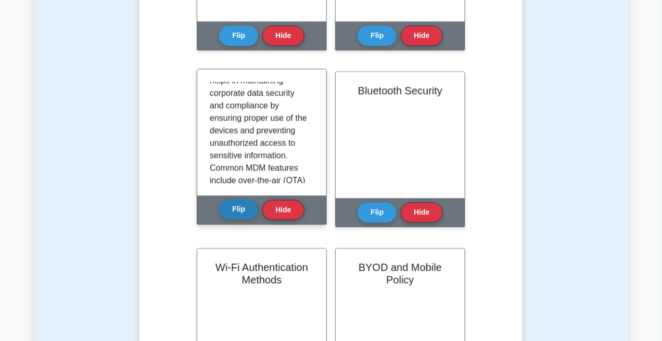
click at [240, 199] on button "Flip" at bounding box center [238, 209] width 39 height 20
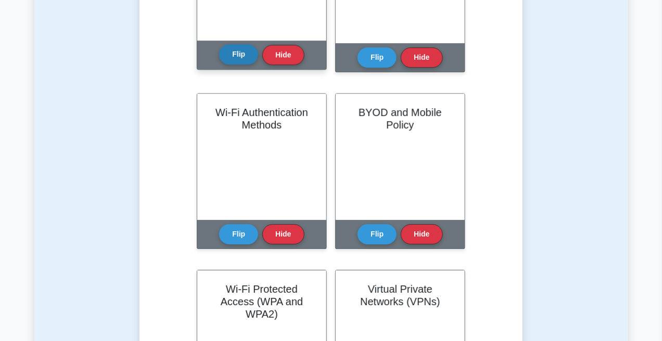
scroll to position [937, 0]
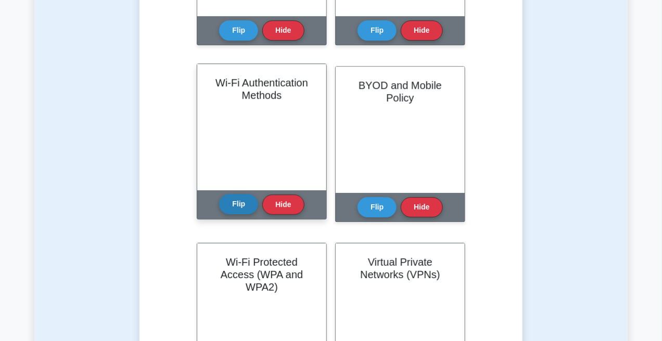
click at [240, 194] on button "Flip" at bounding box center [238, 204] width 39 height 20
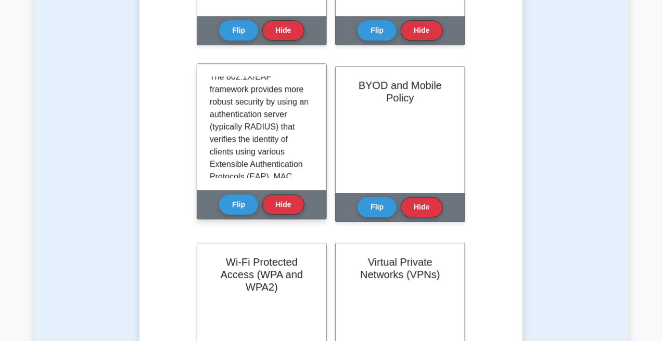
scroll to position [251, 0]
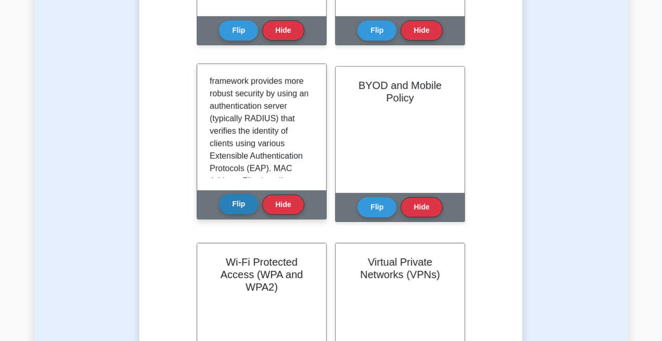
click at [244, 194] on button "Flip" at bounding box center [238, 204] width 39 height 20
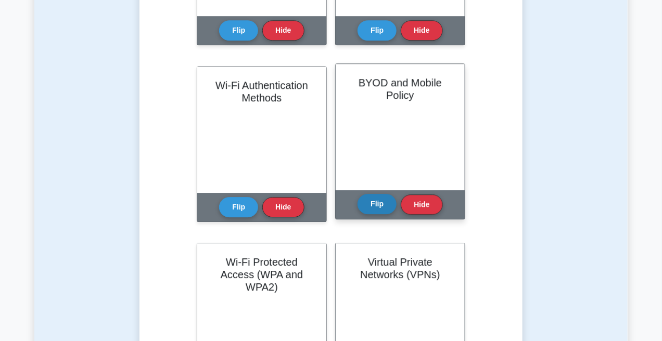
click at [375, 194] on button "Flip" at bounding box center [376, 204] width 39 height 20
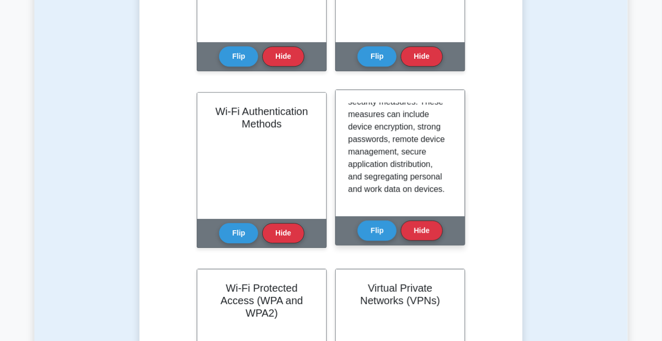
scroll to position [331, 0]
click at [383, 220] on button "Flip" at bounding box center [376, 230] width 39 height 20
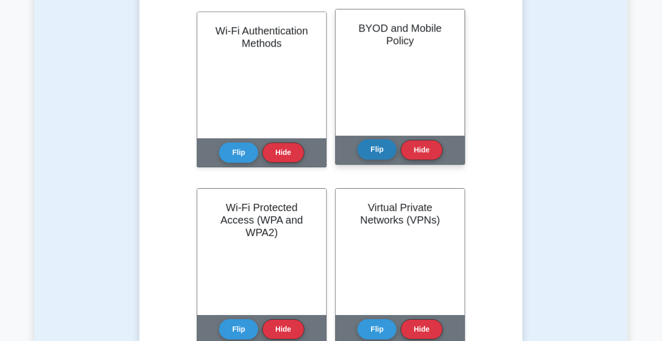
scroll to position [1041, 0]
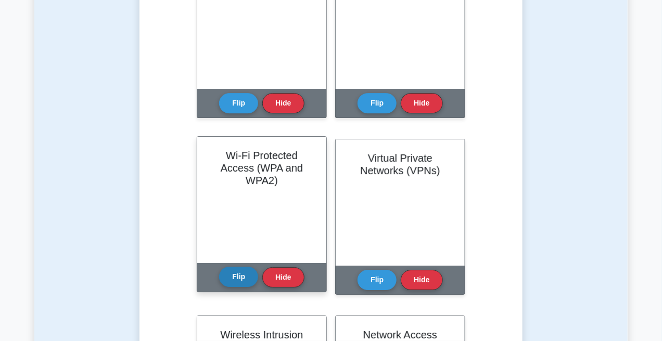
click at [236, 267] on button "Flip" at bounding box center [238, 277] width 39 height 20
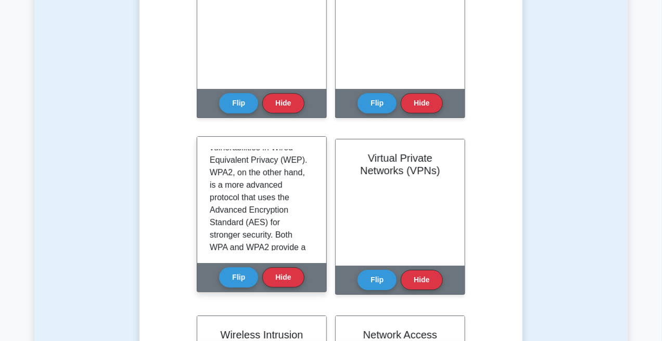
scroll to position [130, 0]
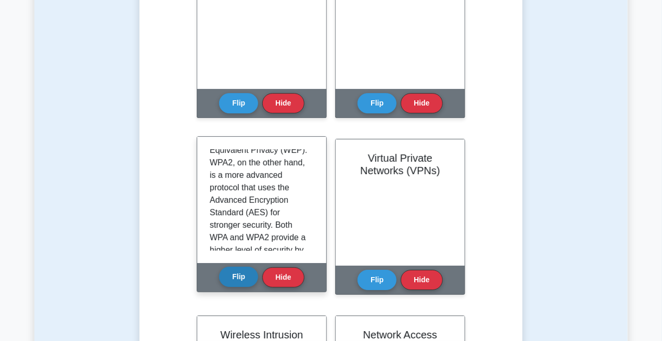
click at [241, 267] on button "Flip" at bounding box center [238, 277] width 39 height 20
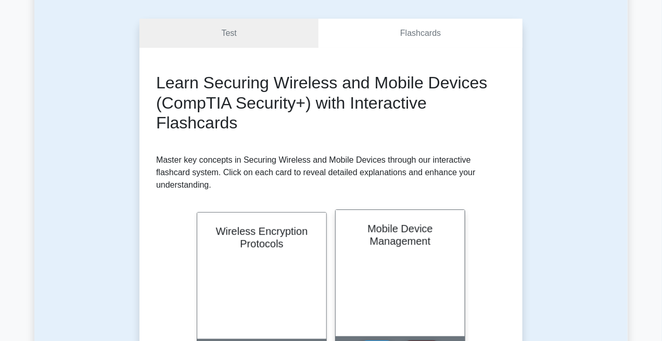
scroll to position [78, 0]
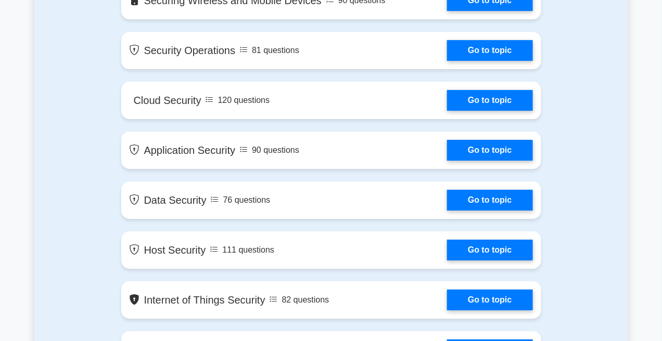
scroll to position [1145, 0]
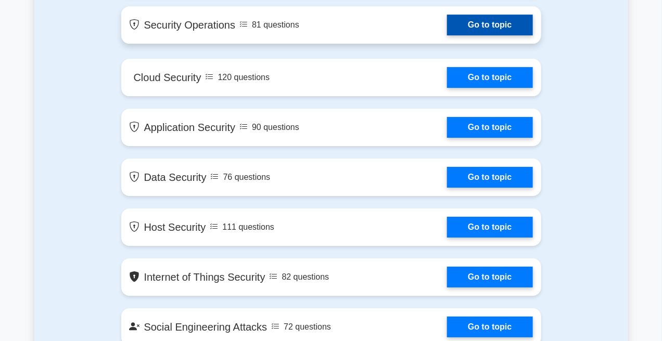
click at [447, 31] on link "Go to topic" at bounding box center [489, 25] width 85 height 21
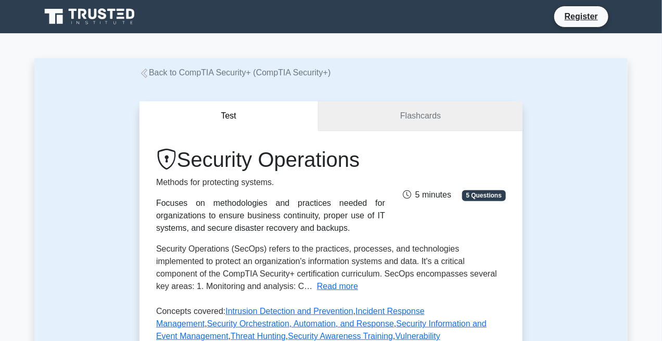
click at [351, 115] on link "Flashcards" at bounding box center [420, 116] width 204 height 30
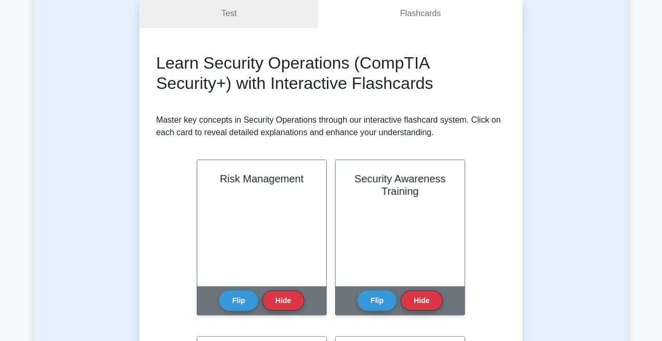
scroll to position [130, 0]
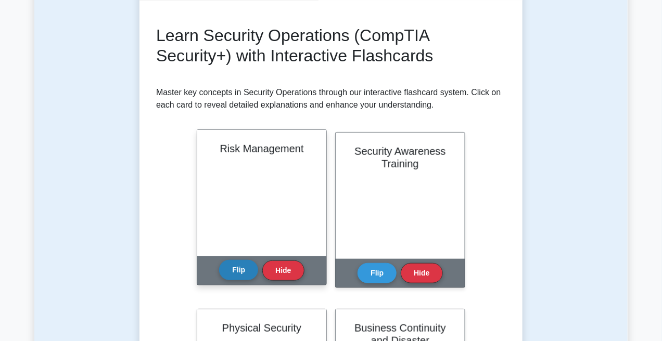
click at [244, 263] on button "Flip" at bounding box center [238, 270] width 39 height 20
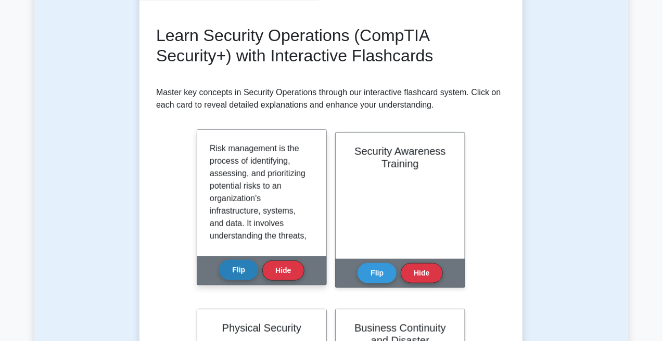
click at [241, 267] on button "Flip" at bounding box center [238, 270] width 39 height 20
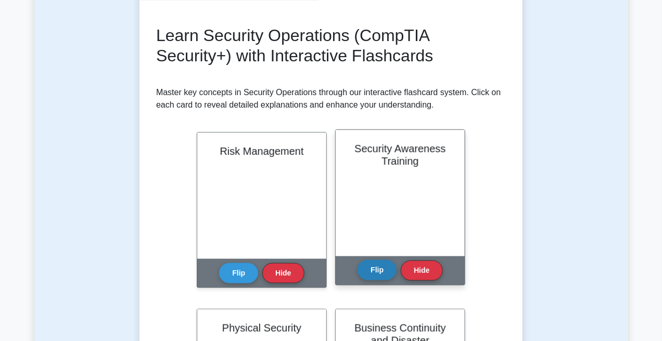
click at [362, 265] on button "Flip" at bounding box center [376, 270] width 39 height 20
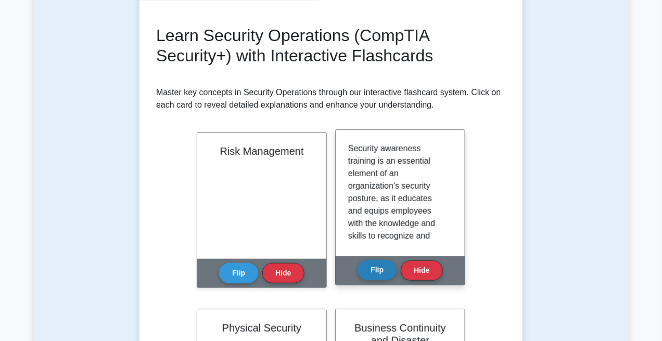
click at [362, 265] on button "Flip" at bounding box center [376, 270] width 39 height 20
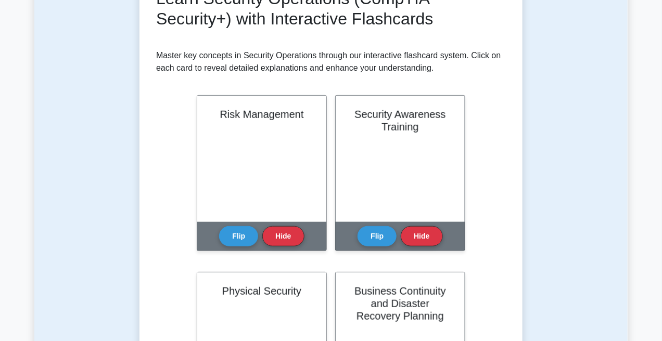
scroll to position [156, 0]
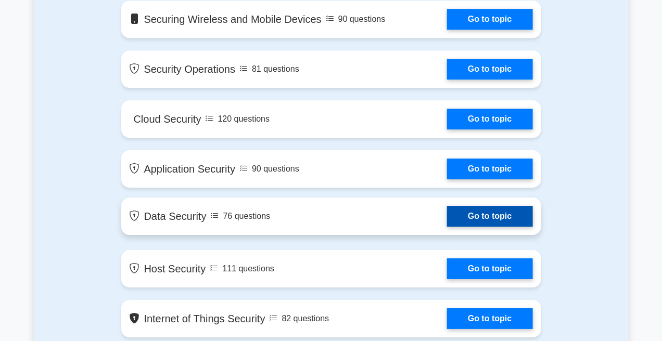
click at [447, 206] on link "Go to topic" at bounding box center [489, 216] width 85 height 21
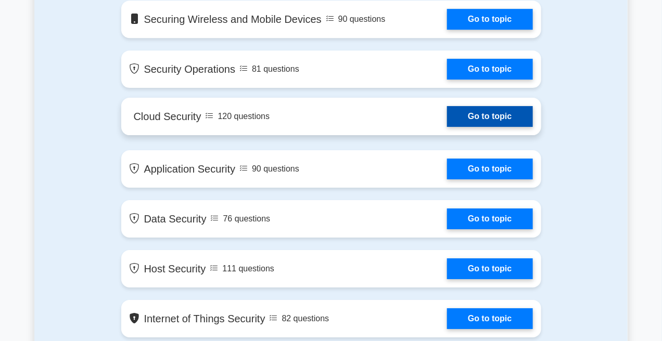
click at [447, 106] on link "Go to topic" at bounding box center [489, 116] width 85 height 21
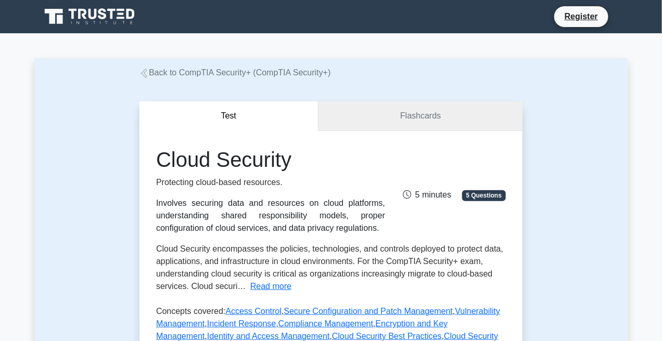
click at [370, 118] on link "Flashcards" at bounding box center [420, 116] width 204 height 30
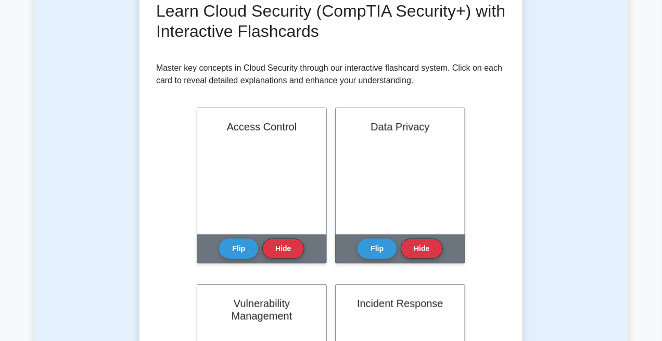
scroll to position [156, 0]
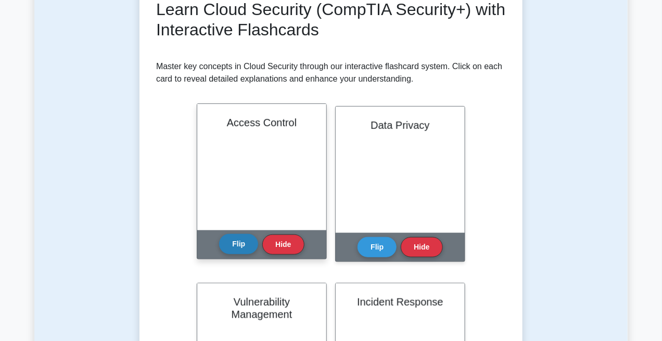
click at [246, 243] on button "Flip" at bounding box center [238, 244] width 39 height 20
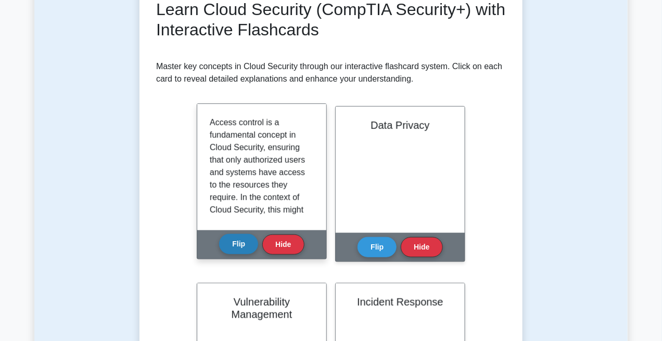
click at [246, 243] on button "Flip" at bounding box center [238, 244] width 39 height 20
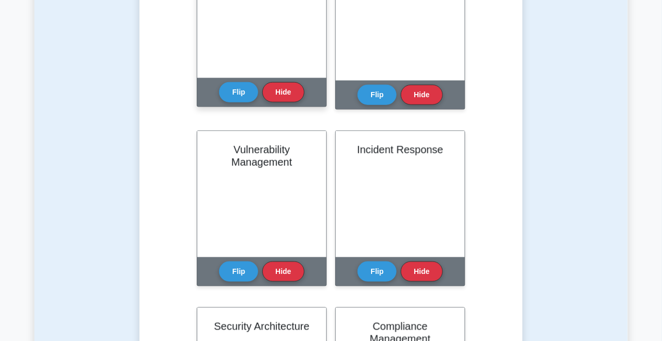
scroll to position [312, 0]
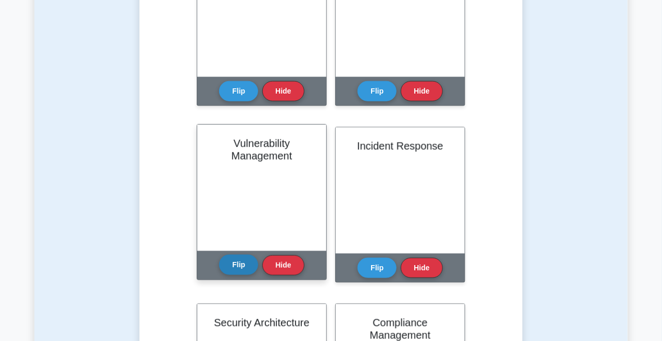
click at [238, 268] on button "Flip" at bounding box center [238, 265] width 39 height 20
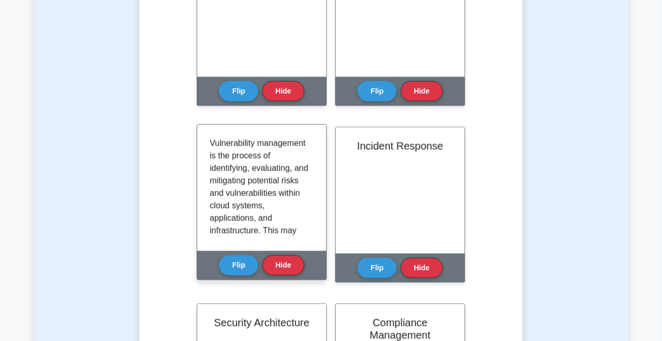
drag, startPoint x: 240, startPoint y: 266, endPoint x: 261, endPoint y: 234, distance: 38.0
click at [241, 264] on button "Flip" at bounding box center [238, 265] width 39 height 20
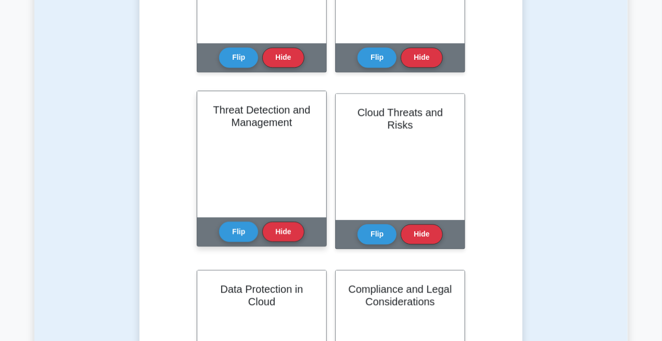
scroll to position [702, 0]
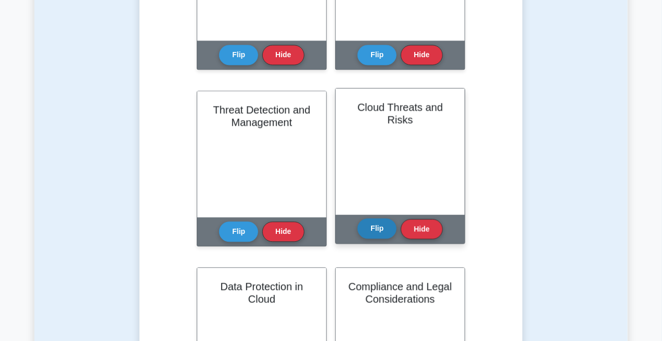
click at [366, 228] on button "Flip" at bounding box center [376, 229] width 39 height 20
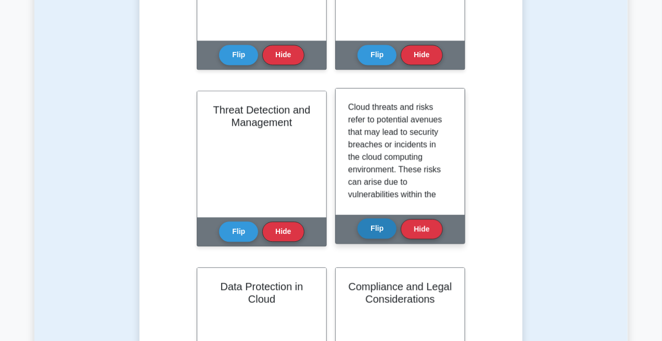
click at [366, 228] on button "Flip" at bounding box center [376, 229] width 39 height 20
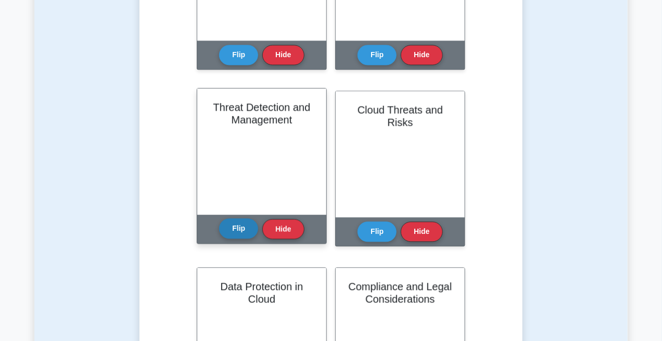
click at [240, 235] on button "Flip" at bounding box center [238, 229] width 39 height 20
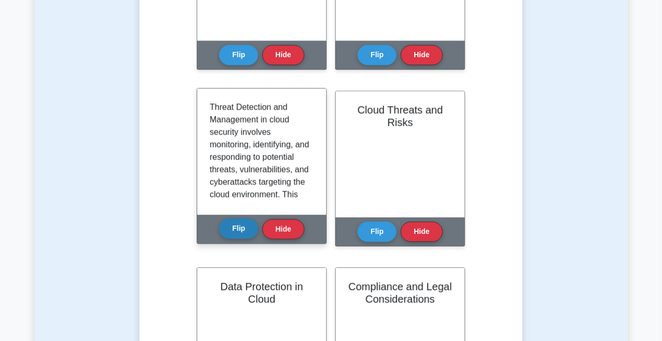
click at [240, 235] on button "Flip" at bounding box center [238, 229] width 39 height 20
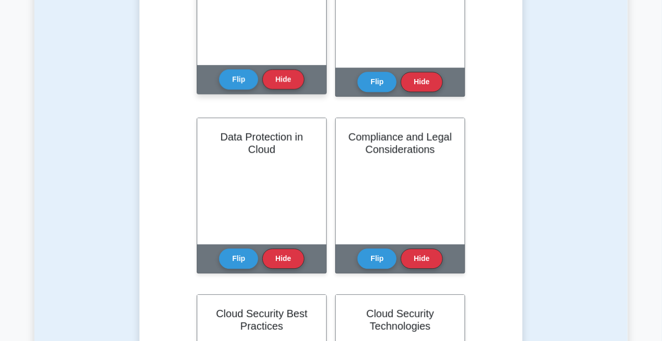
scroll to position [859, 0]
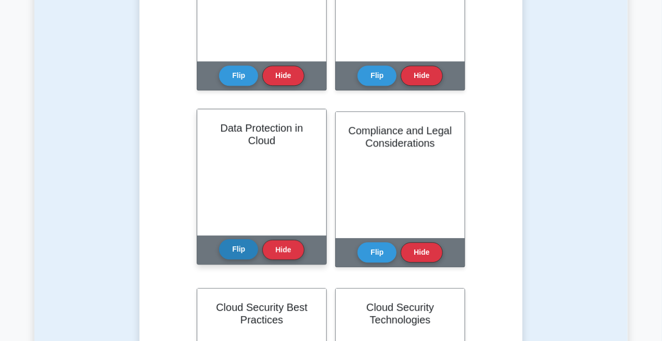
click at [247, 249] on button "Flip" at bounding box center [238, 249] width 39 height 20
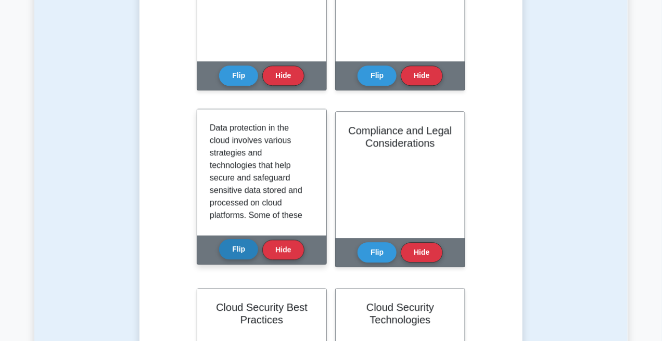
click at [247, 249] on button "Flip" at bounding box center [238, 249] width 39 height 20
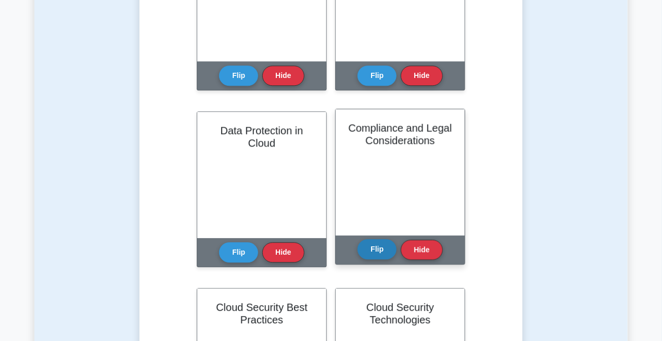
click at [373, 245] on button "Flip" at bounding box center [376, 249] width 39 height 20
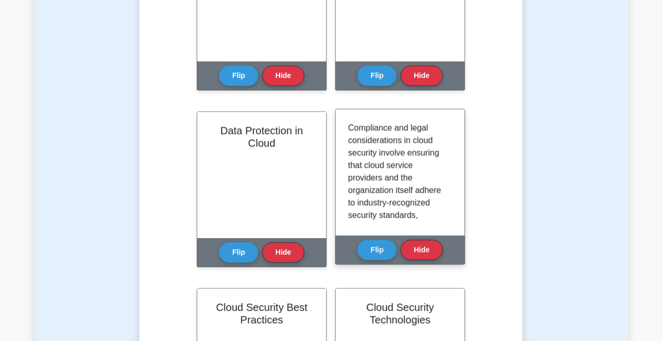
drag, startPoint x: 373, startPoint y: 245, endPoint x: 355, endPoint y: 234, distance: 20.4
click at [373, 246] on button "Flip" at bounding box center [376, 250] width 39 height 20
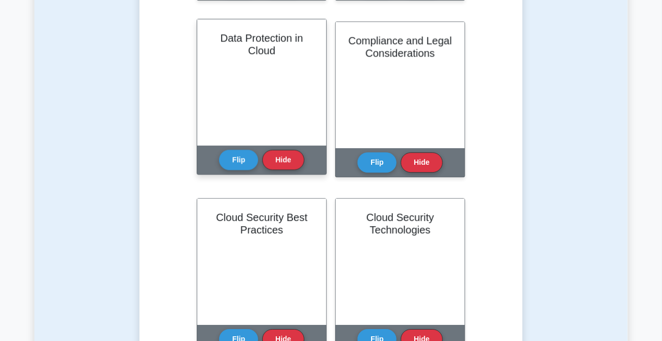
scroll to position [1041, 0]
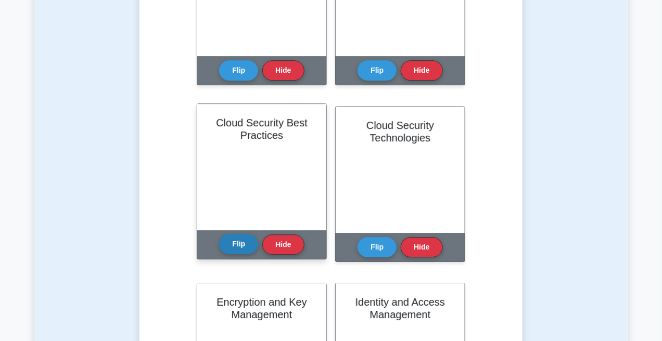
click at [238, 249] on button "Flip" at bounding box center [238, 244] width 39 height 20
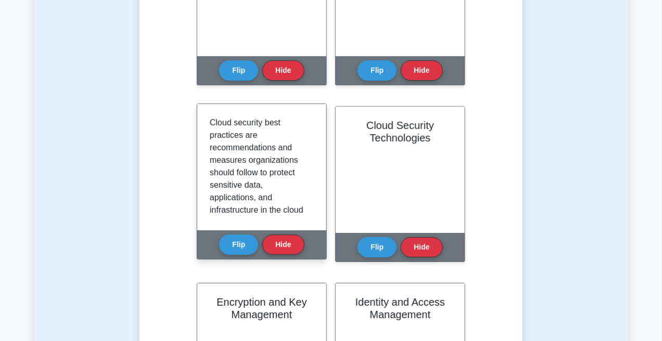
drag, startPoint x: 239, startPoint y: 249, endPoint x: 261, endPoint y: 238, distance: 24.4
click at [245, 246] on button "Flip" at bounding box center [238, 245] width 39 height 20
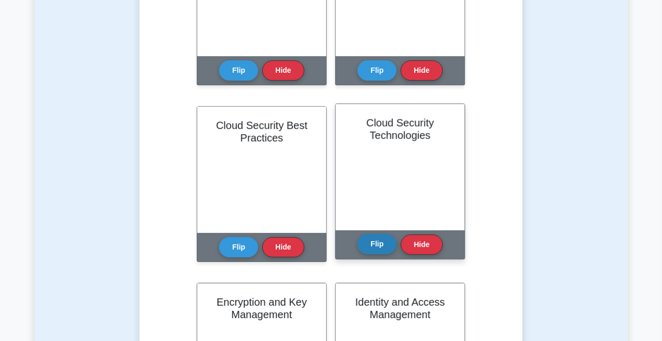
click at [367, 237] on button "Flip" at bounding box center [376, 244] width 39 height 20
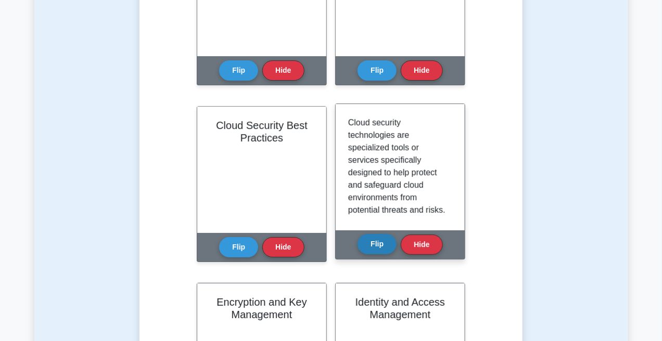
click at [367, 237] on button "Flip" at bounding box center [376, 244] width 39 height 20
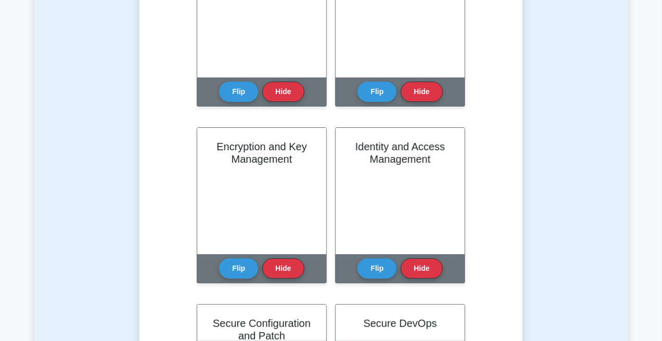
scroll to position [1197, 0]
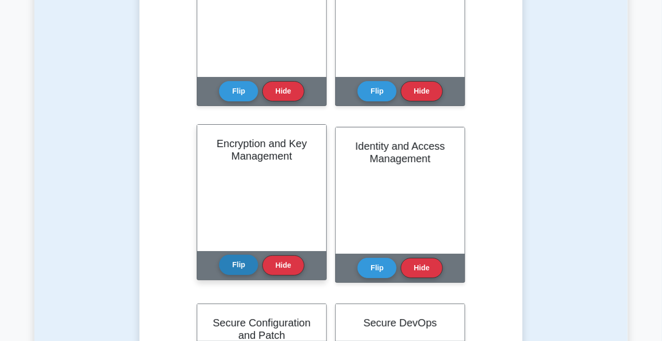
click at [234, 265] on button "Flip" at bounding box center [238, 265] width 39 height 20
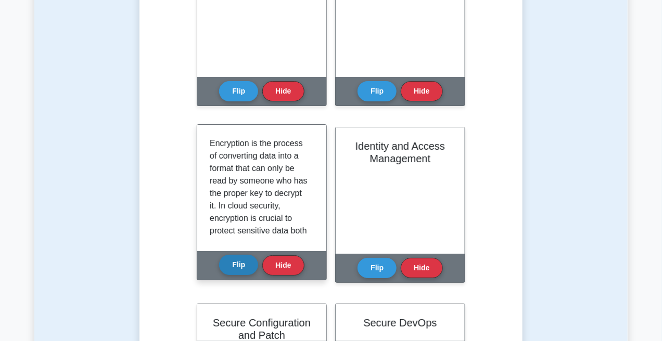
click at [235, 265] on button "Flip" at bounding box center [238, 265] width 39 height 20
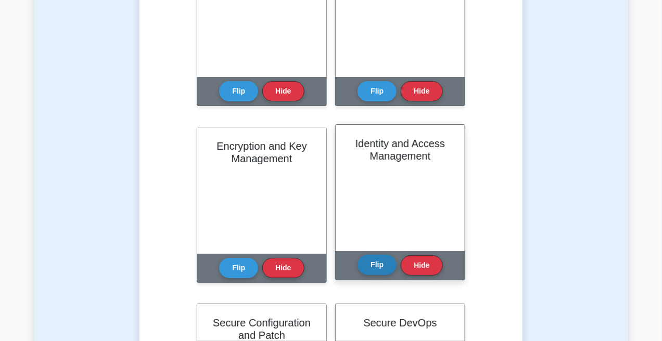
click at [366, 268] on button "Flip" at bounding box center [376, 265] width 39 height 20
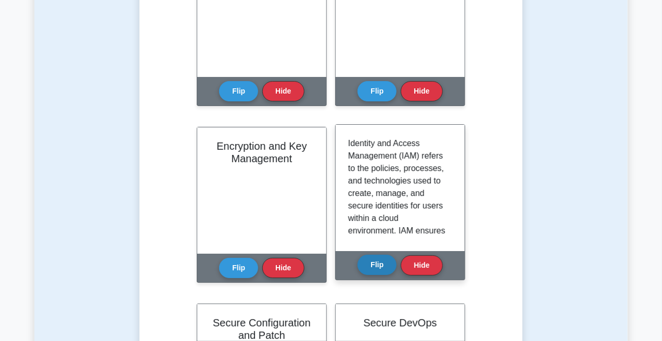
click at [366, 268] on button "Flip" at bounding box center [376, 265] width 39 height 20
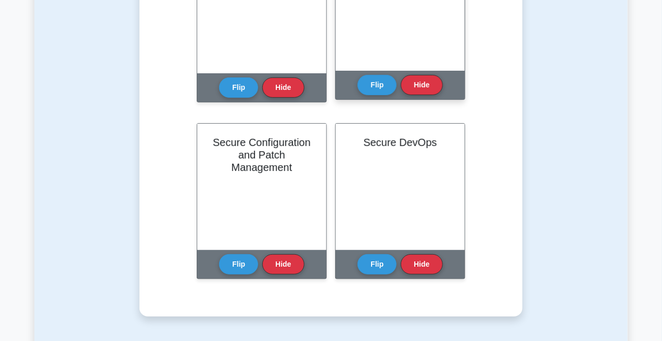
scroll to position [1379, 0]
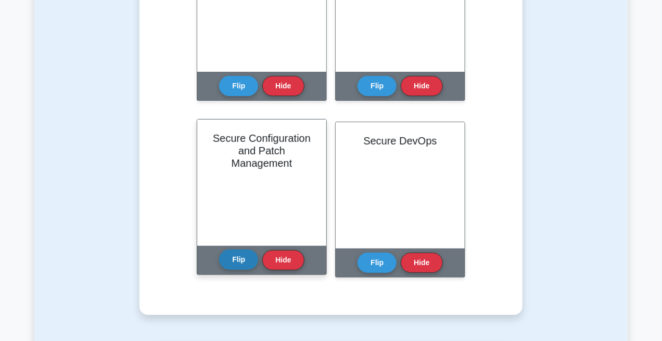
click at [235, 260] on button "Flip" at bounding box center [238, 260] width 39 height 20
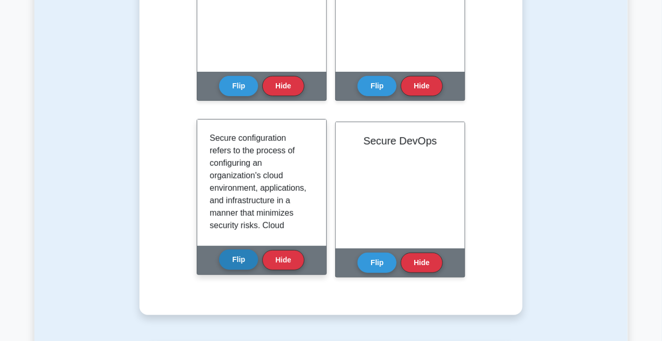
drag, startPoint x: 235, startPoint y: 260, endPoint x: 249, endPoint y: 250, distance: 16.9
click at [237, 258] on button "Flip" at bounding box center [238, 260] width 39 height 20
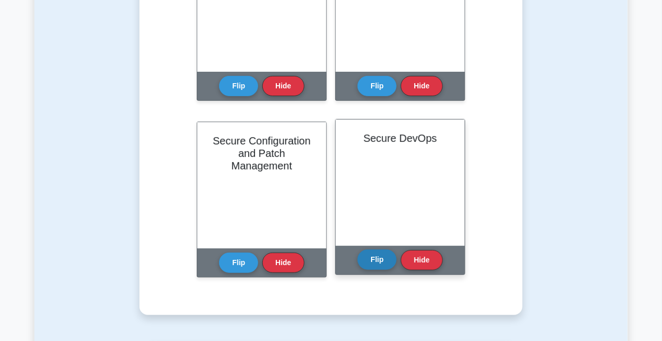
click at [375, 258] on button "Flip" at bounding box center [376, 260] width 39 height 20
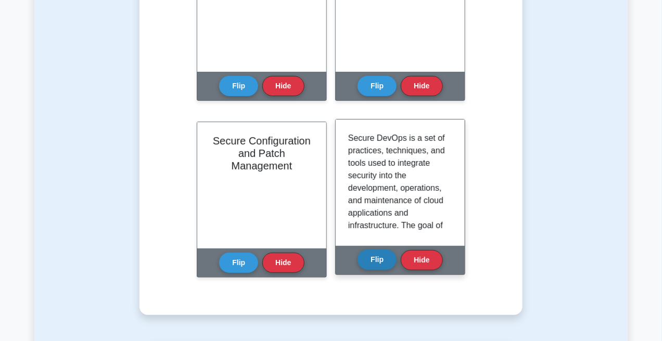
click at [376, 258] on button "Flip" at bounding box center [376, 260] width 39 height 20
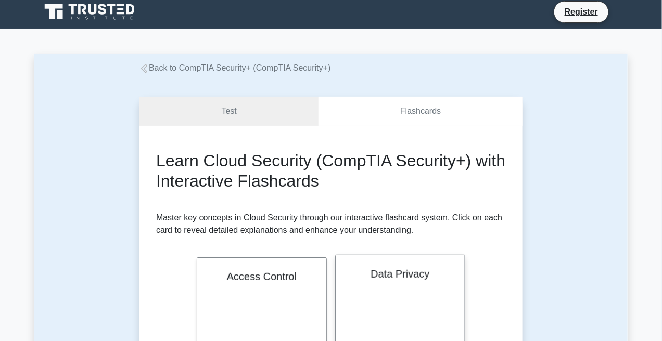
scroll to position [0, 0]
